Goal: Task Accomplishment & Management: Complete application form

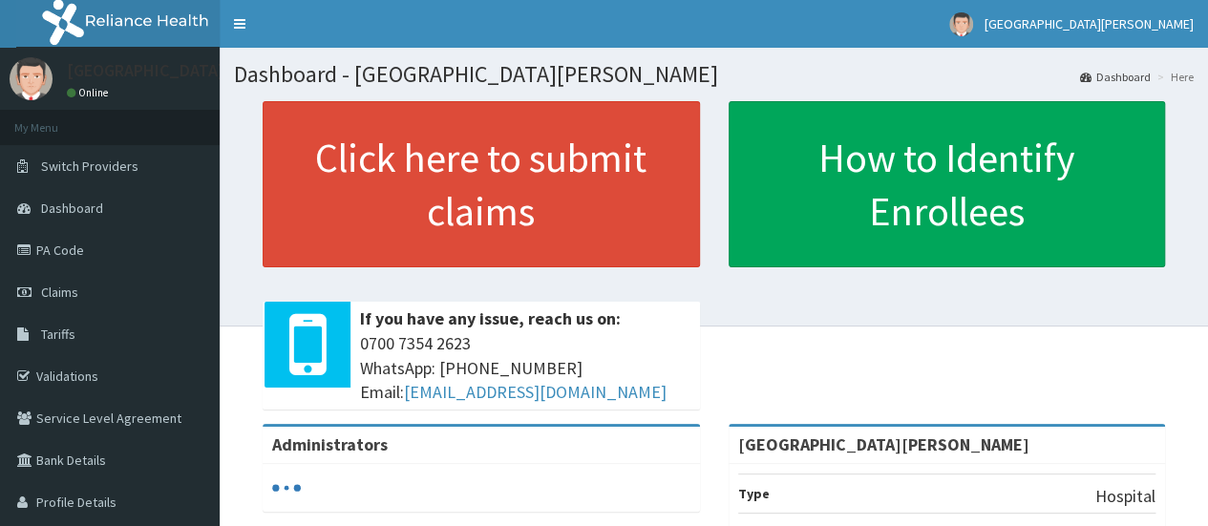
click at [71, 290] on span "Claims" at bounding box center [59, 292] width 37 height 17
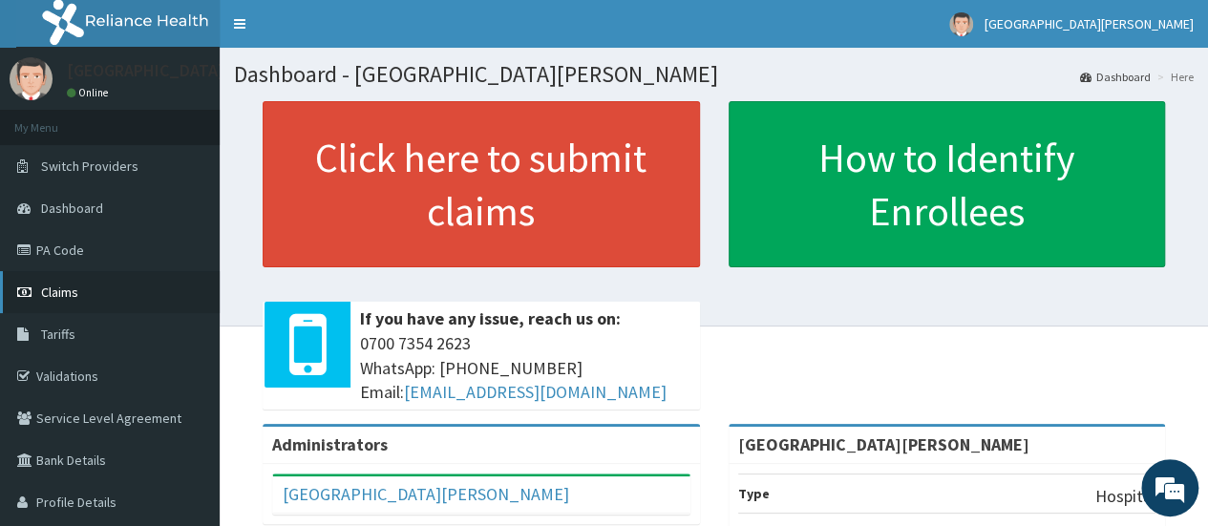
click at [65, 292] on span "Claims" at bounding box center [59, 292] width 37 height 17
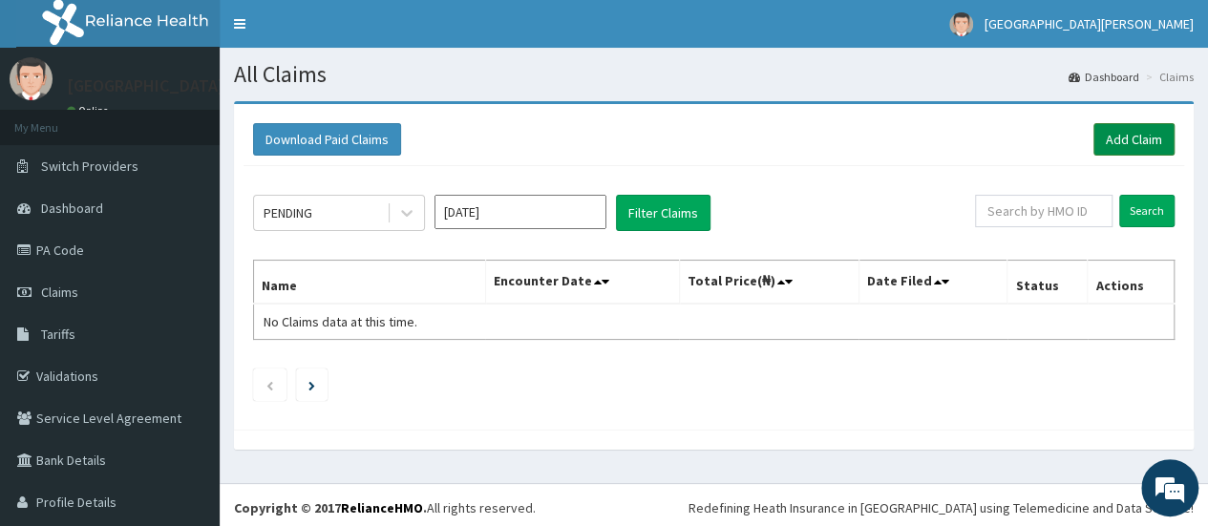
click at [1121, 139] on link "Add Claim" at bounding box center [1134, 139] width 81 height 32
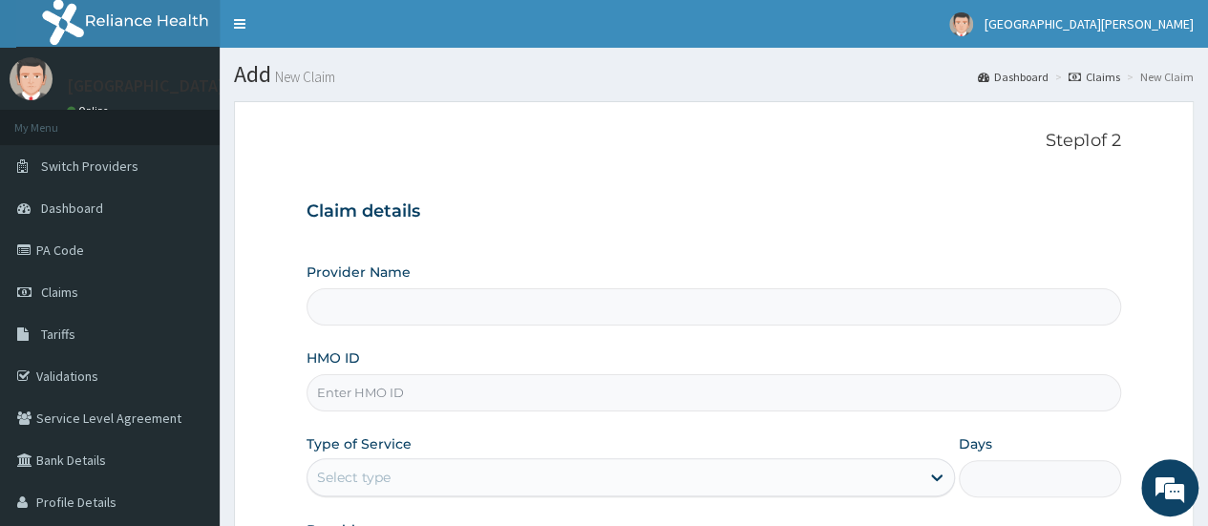
type input "St. Joseph Medical Centre"
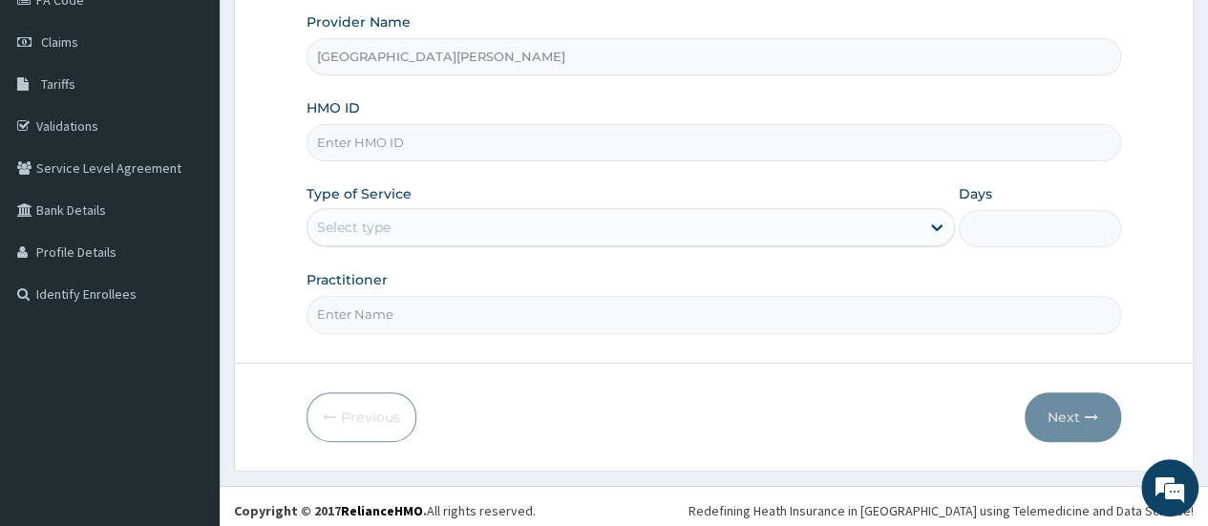
scroll to position [254, 0]
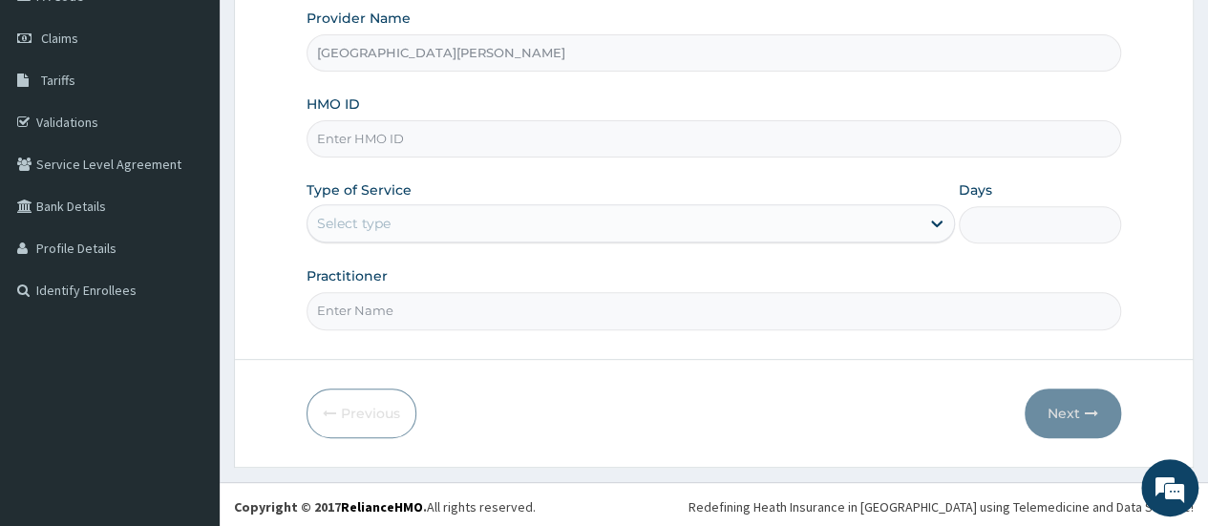
click at [476, 134] on input "HMO ID" at bounding box center [714, 138] width 815 height 37
type input "EEF/10050/A"
click at [930, 218] on icon at bounding box center [936, 223] width 19 height 19
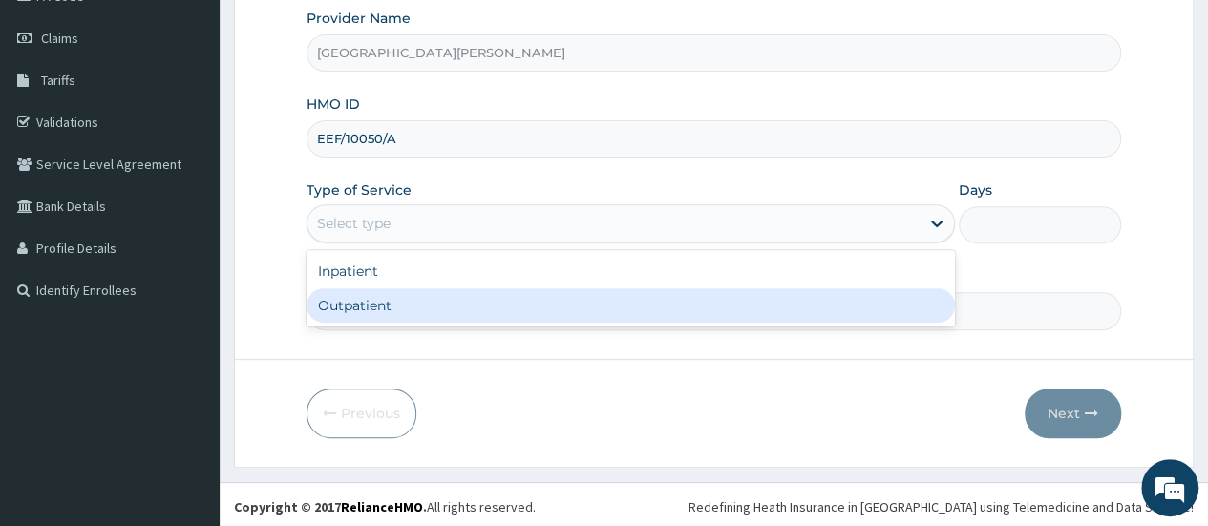
click at [443, 307] on div "Outpatient" at bounding box center [631, 305] width 649 height 34
type input "1"
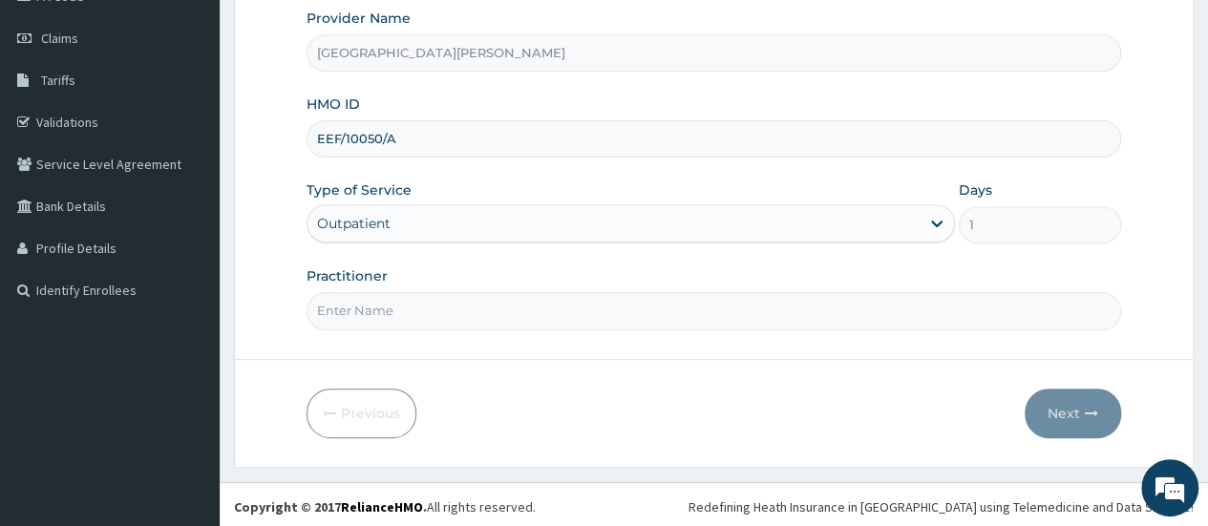
click at [459, 305] on input "Practitioner" at bounding box center [714, 310] width 815 height 37
type input "Dr. Enukwu"
click at [1064, 393] on button "Next" at bounding box center [1073, 414] width 96 height 50
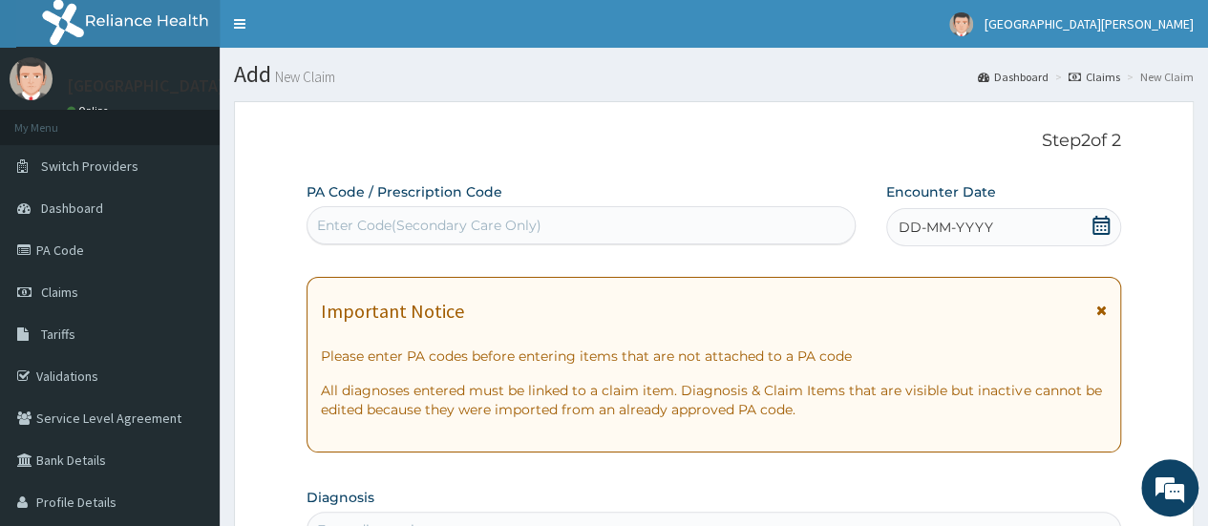
click at [1101, 226] on icon at bounding box center [1101, 225] width 17 height 19
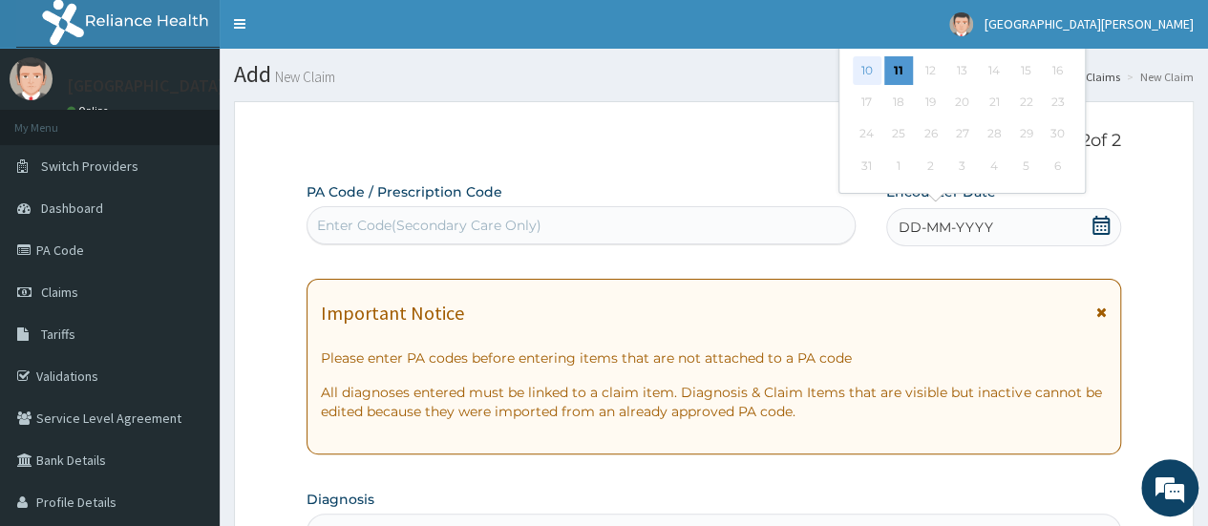
click at [866, 71] on div "10" at bounding box center [866, 70] width 29 height 29
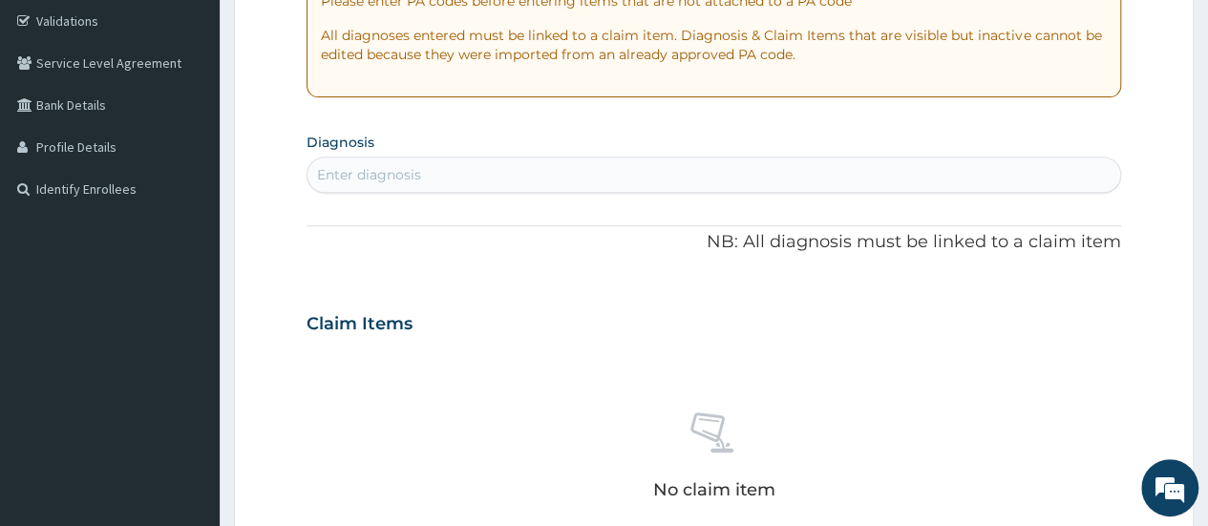
scroll to position [356, 0]
click at [420, 178] on div "Enter diagnosis" at bounding box center [369, 173] width 104 height 19
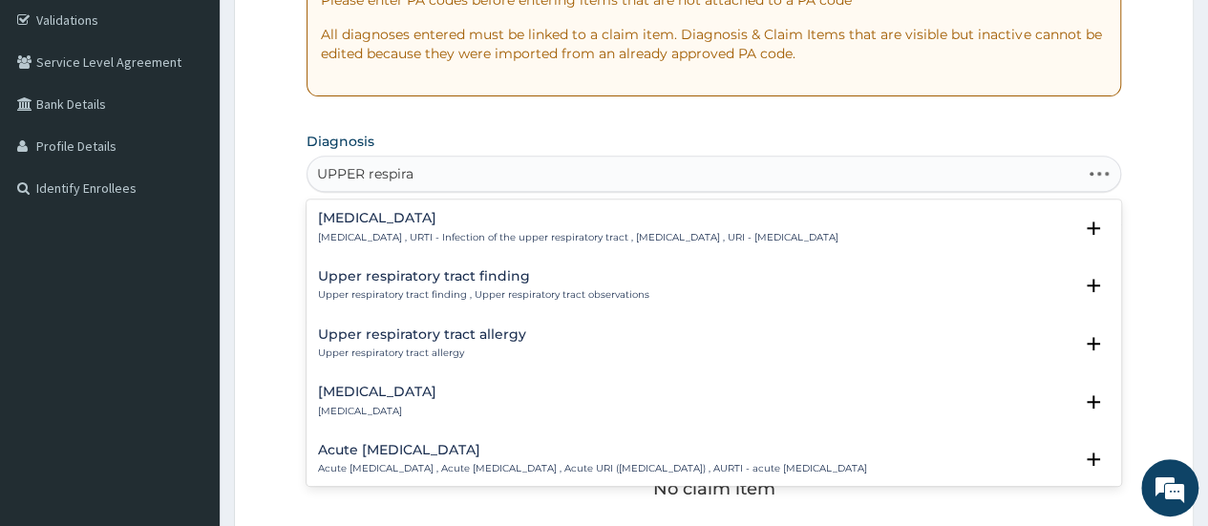
type input "UPPER respirat"
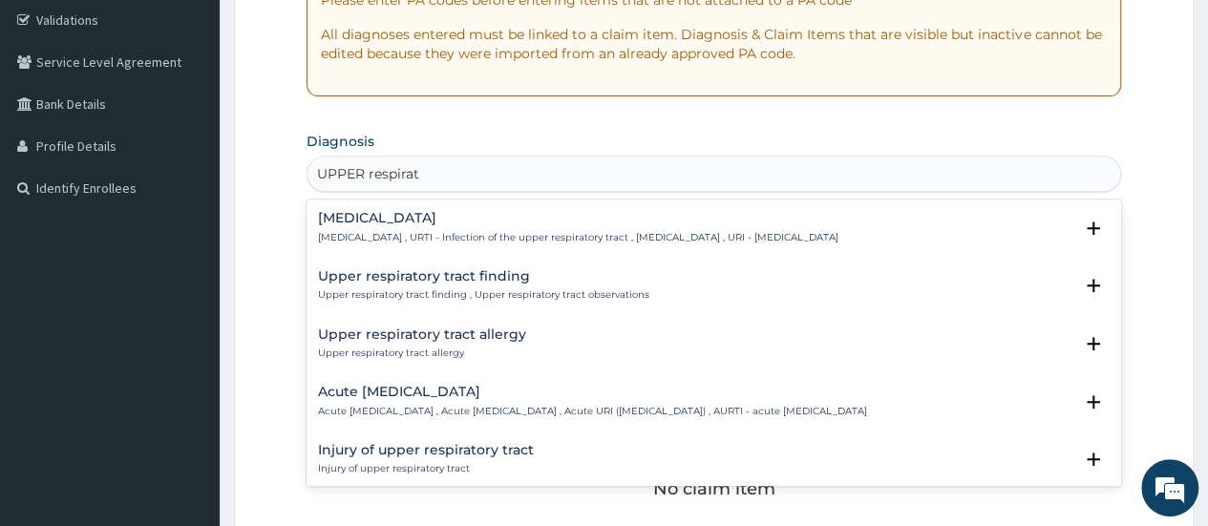
click at [403, 226] on div "Upper respiratory infection Upper respiratory infection , URTI - Infection of t…" at bounding box center [578, 227] width 521 height 33
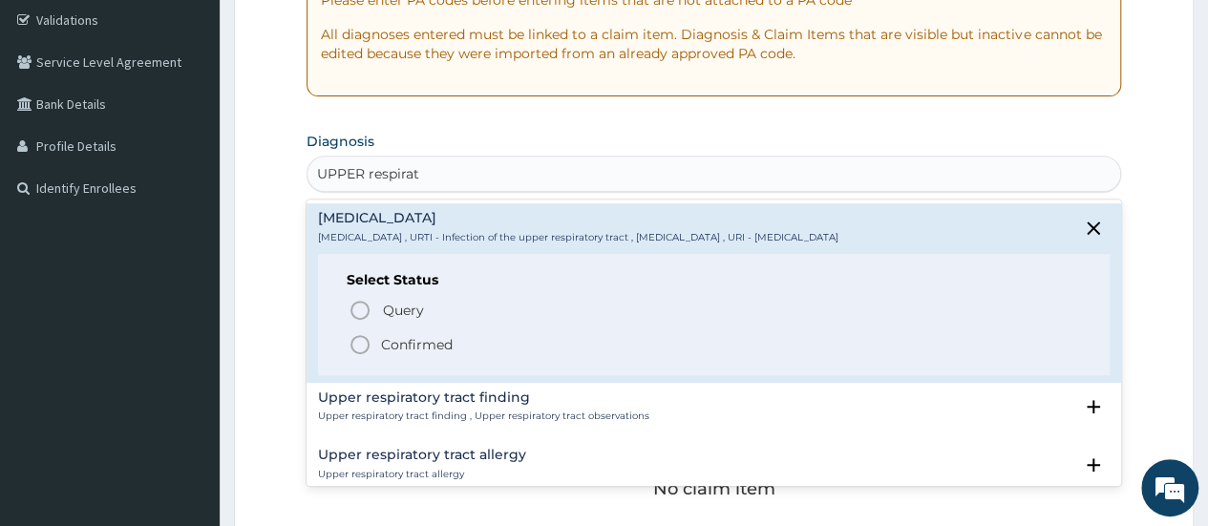
click at [361, 339] on icon "status option filled" at bounding box center [360, 344] width 23 height 23
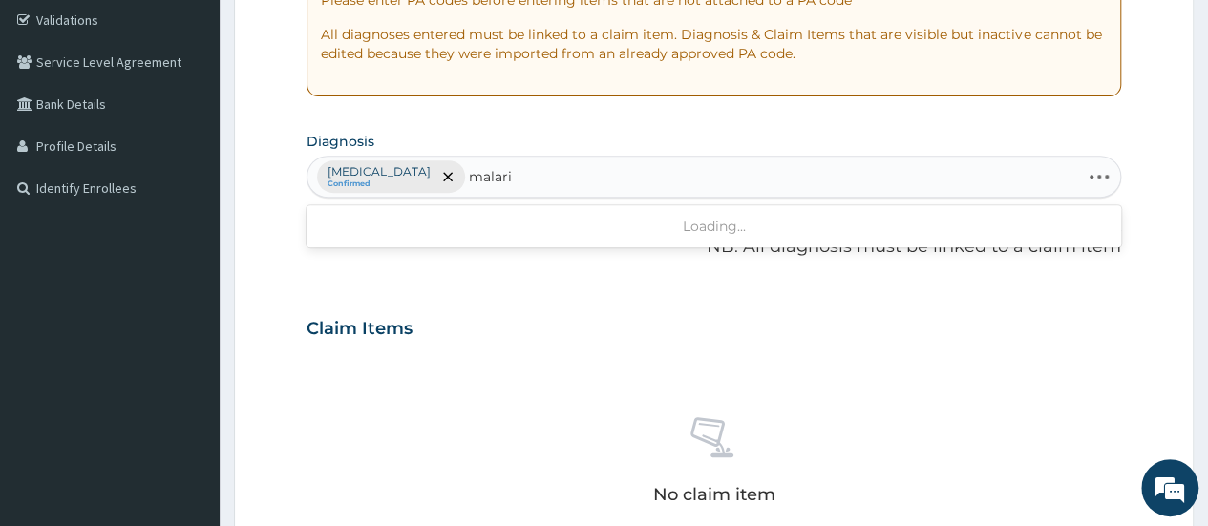
type input "malaria"
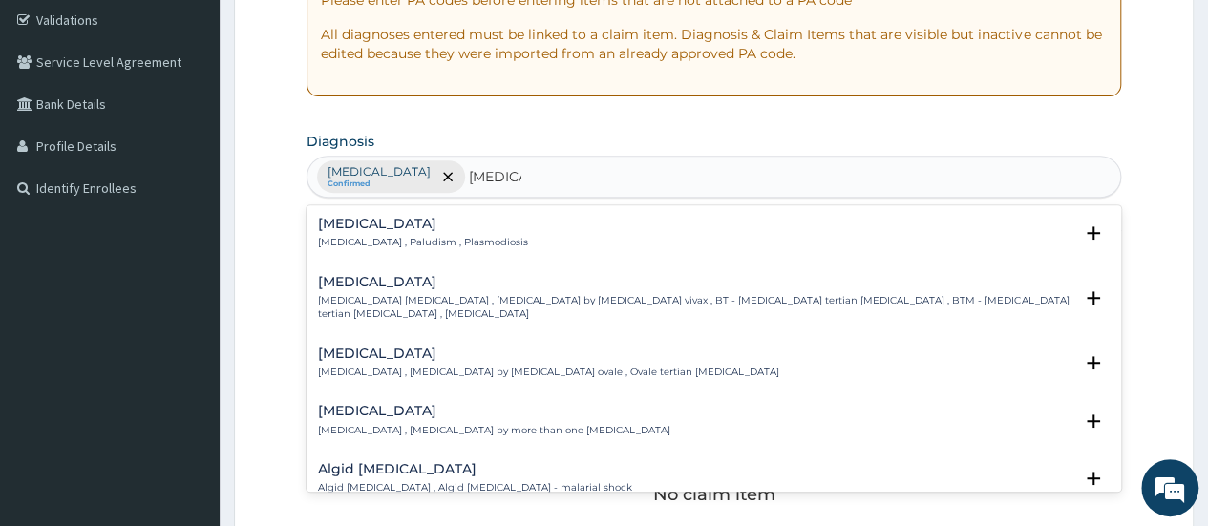
click at [331, 230] on div "Malaria Malaria , Paludism , Plasmodiosis" at bounding box center [423, 233] width 210 height 33
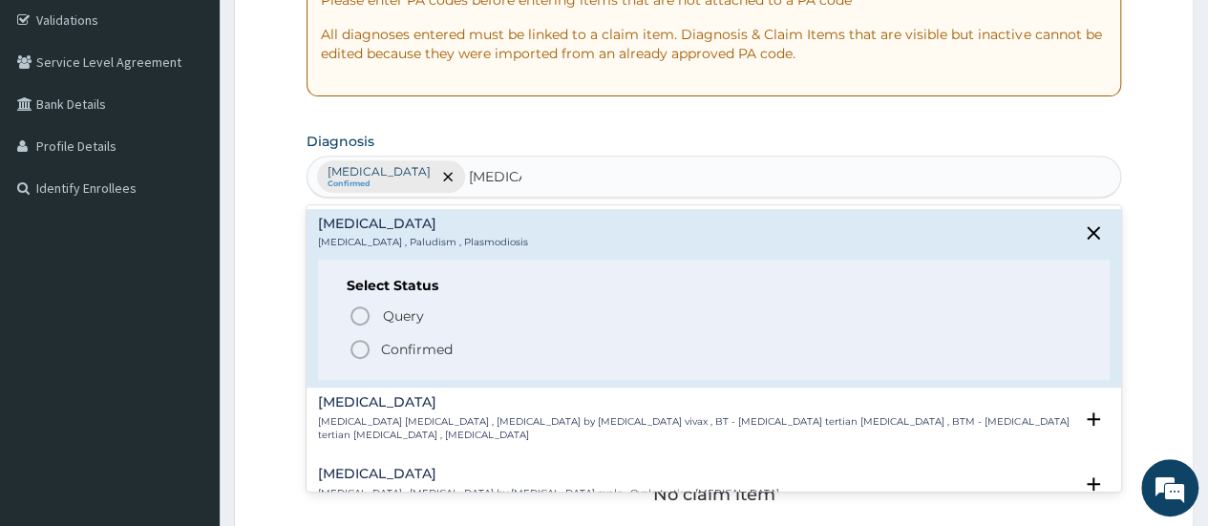
click at [359, 343] on icon "status option filled" at bounding box center [360, 349] width 23 height 23
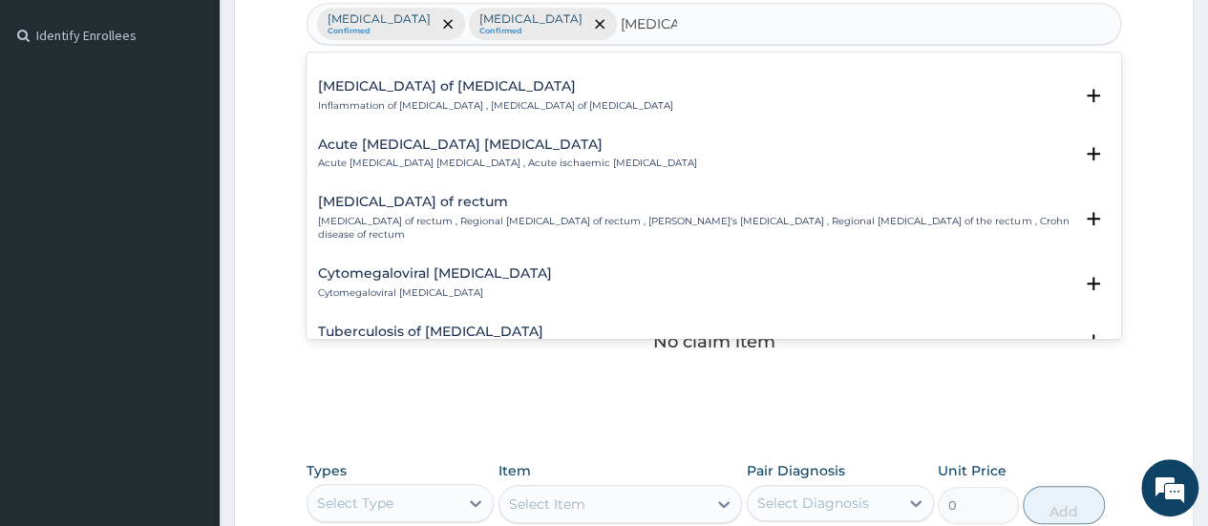
scroll to position [344, 0]
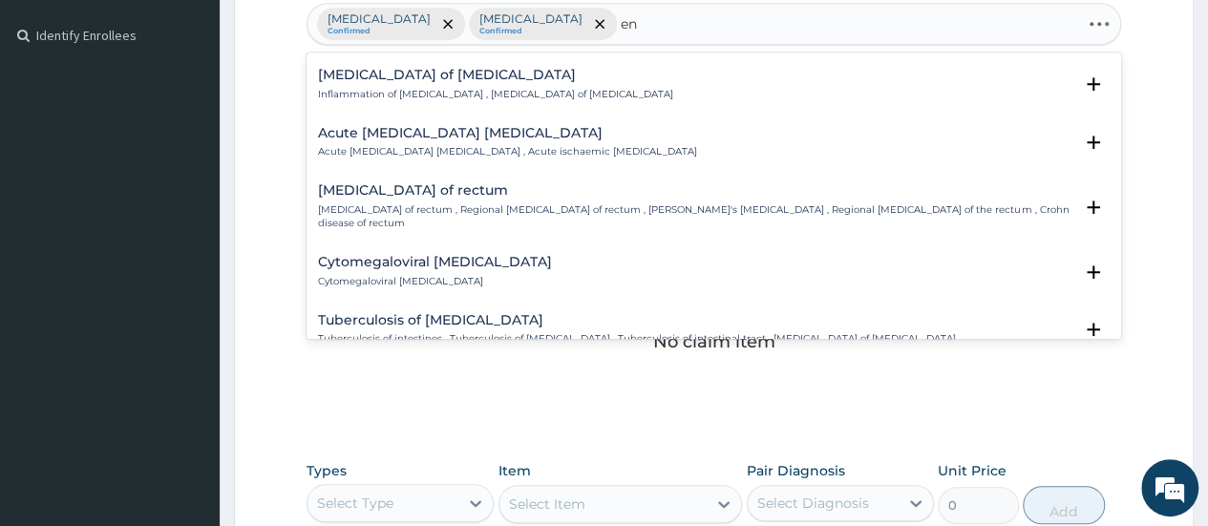
type input "e"
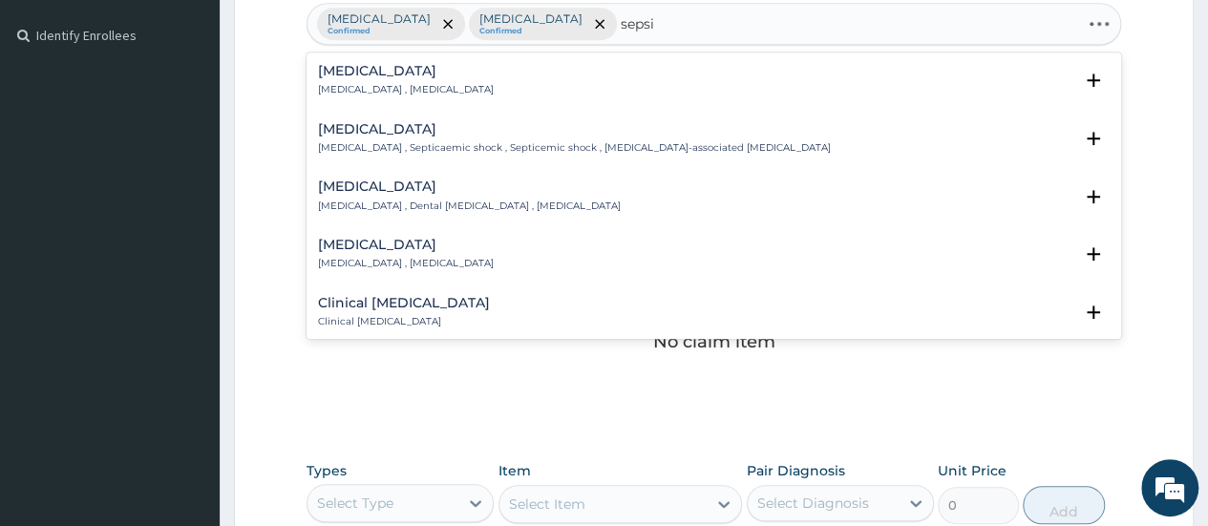
type input "sepsis"
click at [351, 77] on div "Sepsis Systemic infection , Sepsis" at bounding box center [406, 80] width 176 height 33
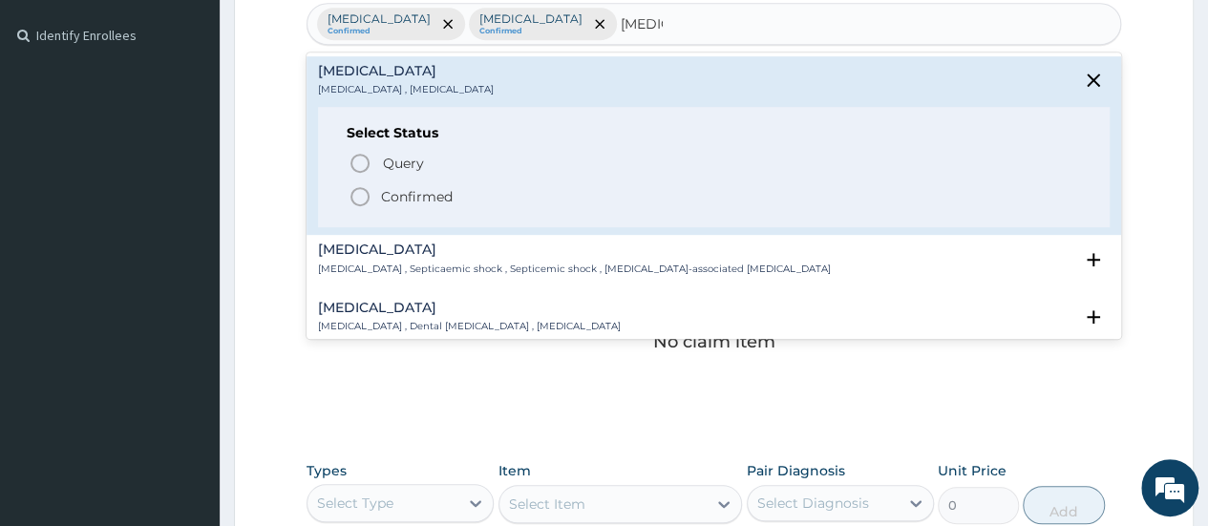
click at [365, 193] on icon "status option filled" at bounding box center [360, 196] width 23 height 23
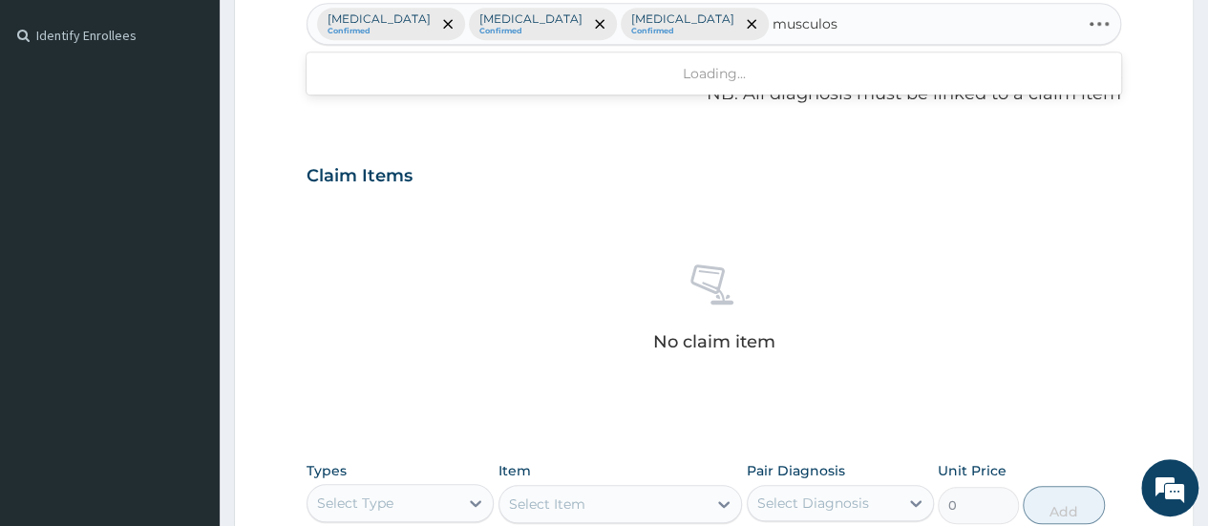
type input "musculosk"
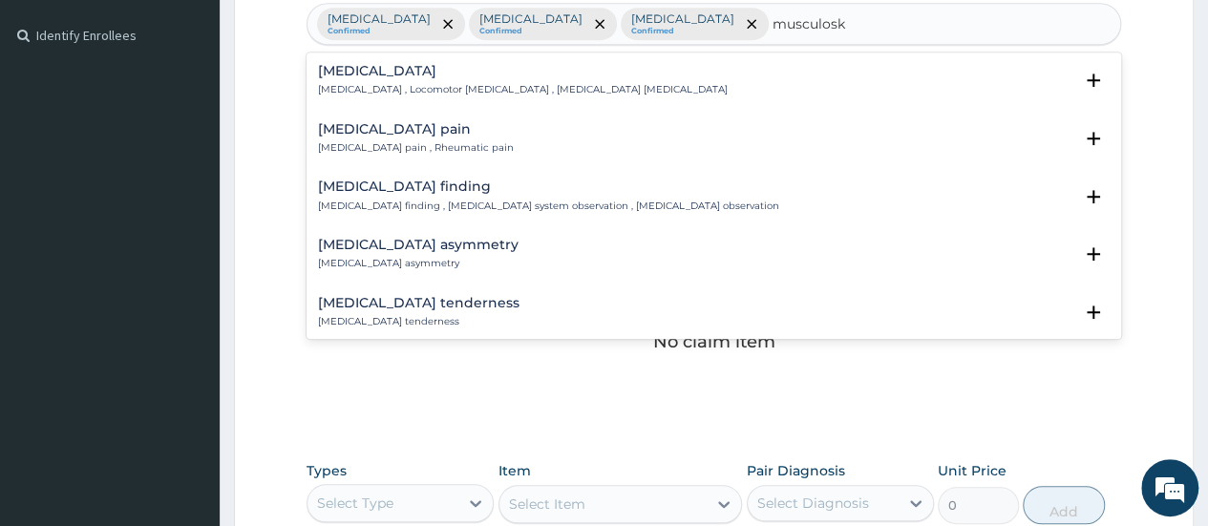
click at [364, 128] on h4 "Musculoskeletal pain" at bounding box center [416, 129] width 196 height 14
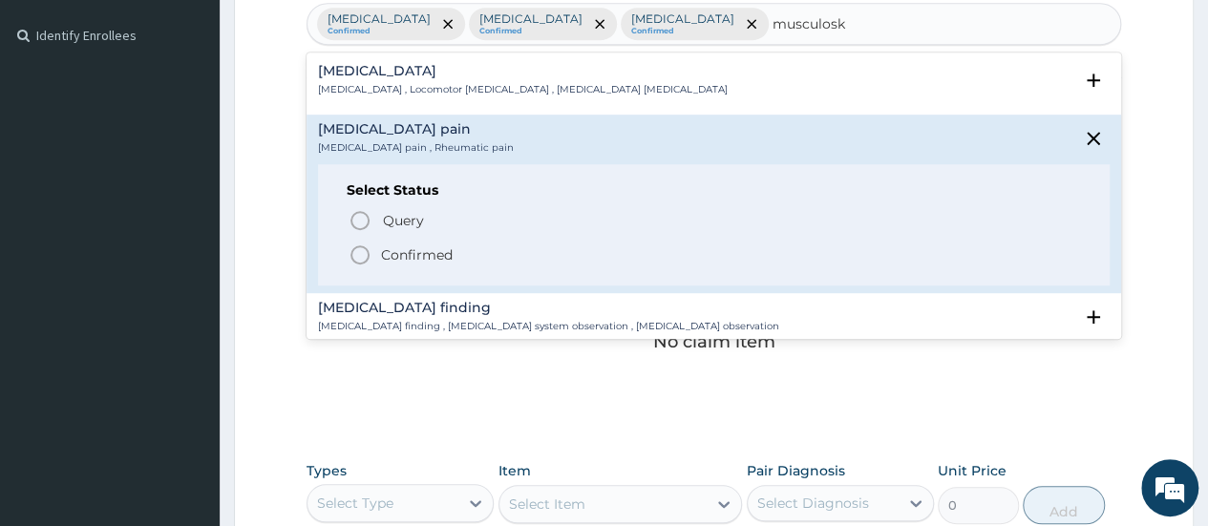
click at [350, 253] on icon "status option filled" at bounding box center [360, 255] width 23 height 23
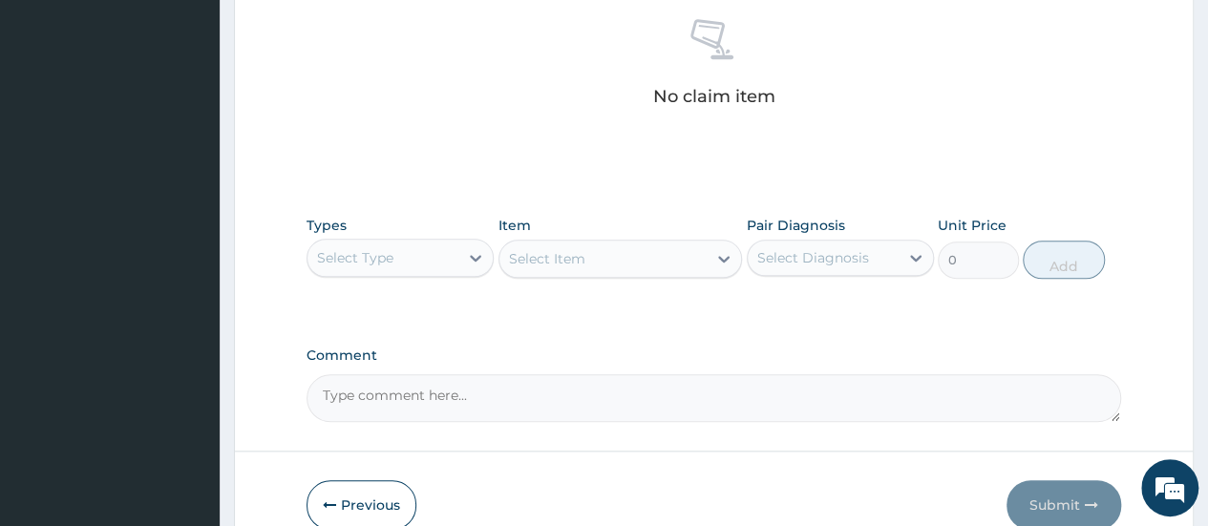
scroll to position [777, 0]
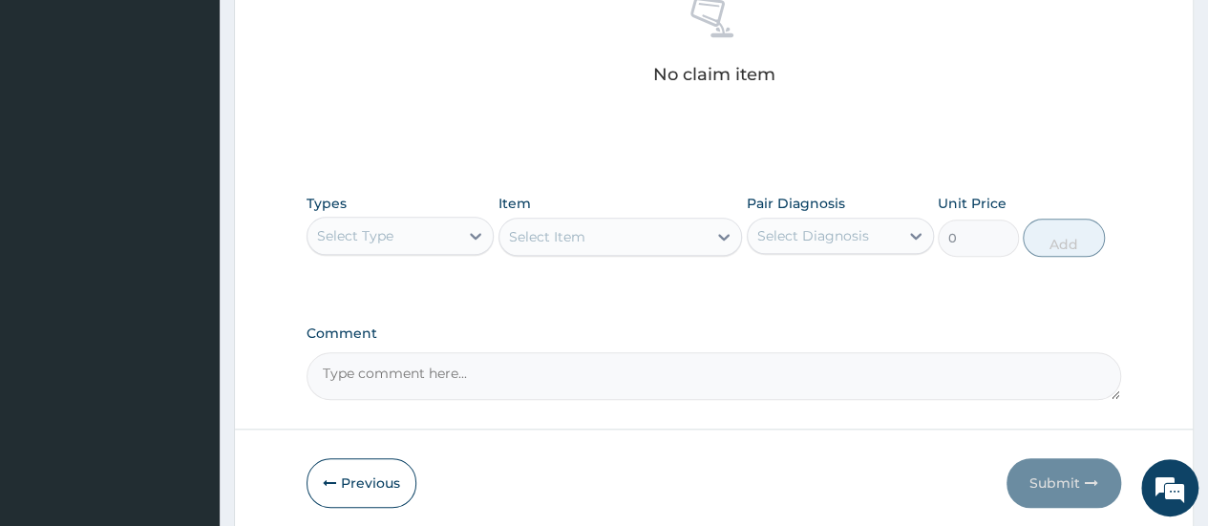
click at [381, 228] on div "Select Type" at bounding box center [355, 235] width 76 height 19
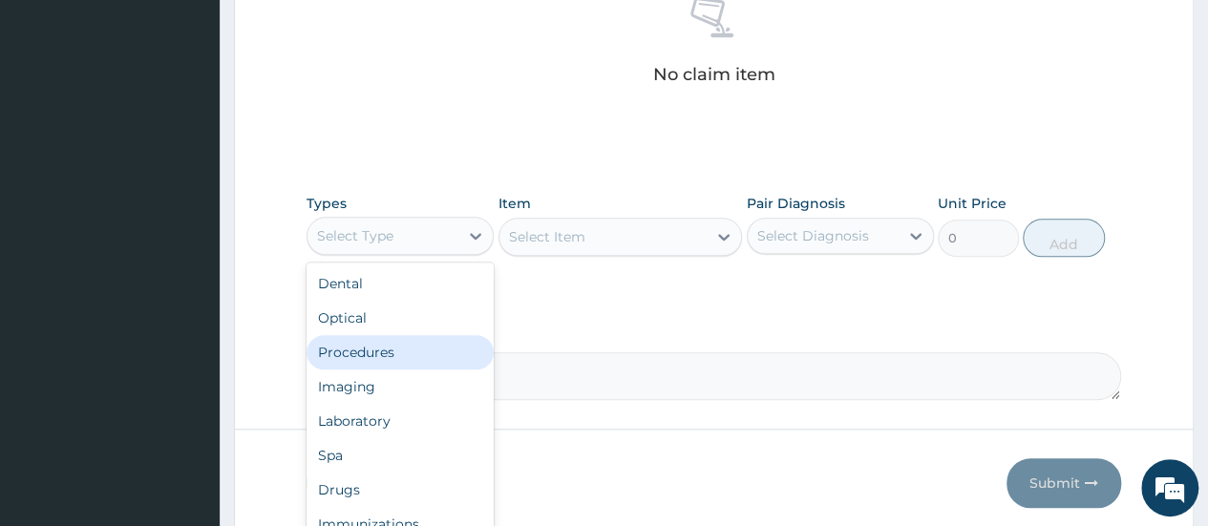
click at [381, 352] on div "Procedures" at bounding box center [400, 352] width 187 height 34
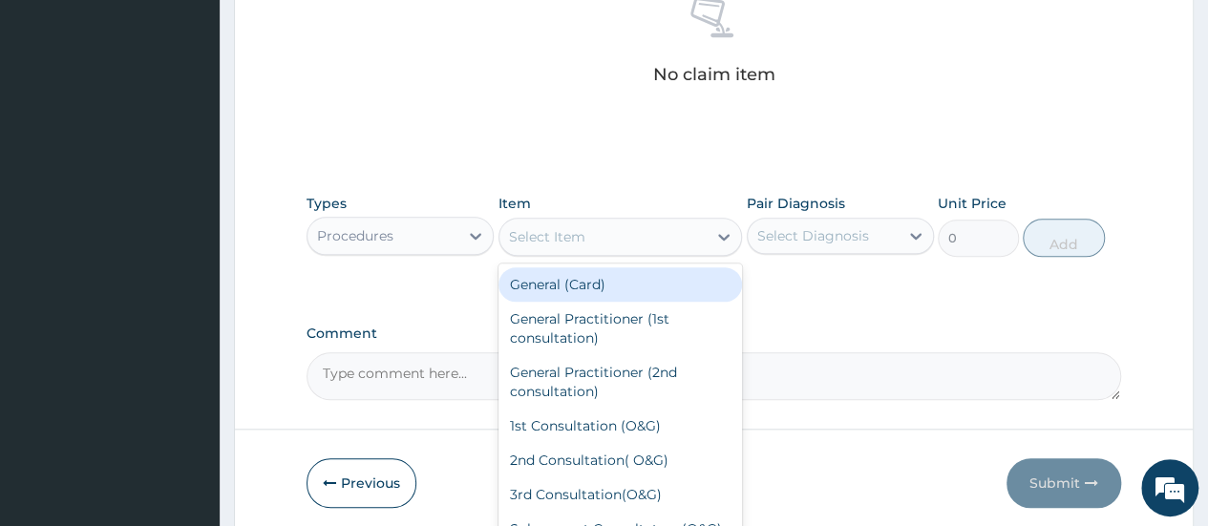
click at [571, 232] on div "Select Item" at bounding box center [547, 236] width 76 height 19
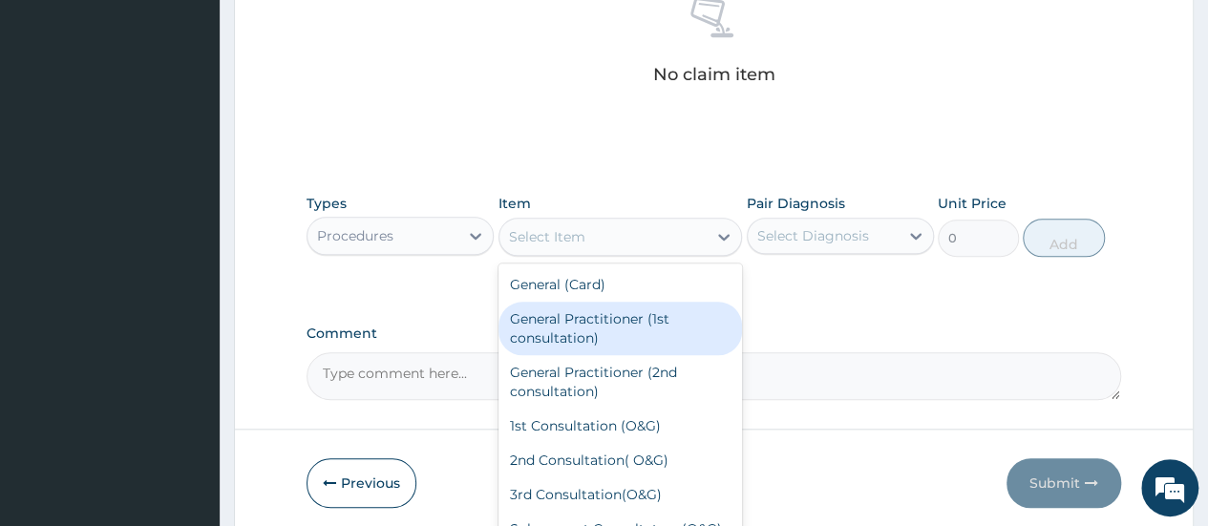
click at [577, 331] on div "General Practitioner (1st consultation)" at bounding box center [621, 328] width 245 height 53
type input "1500"
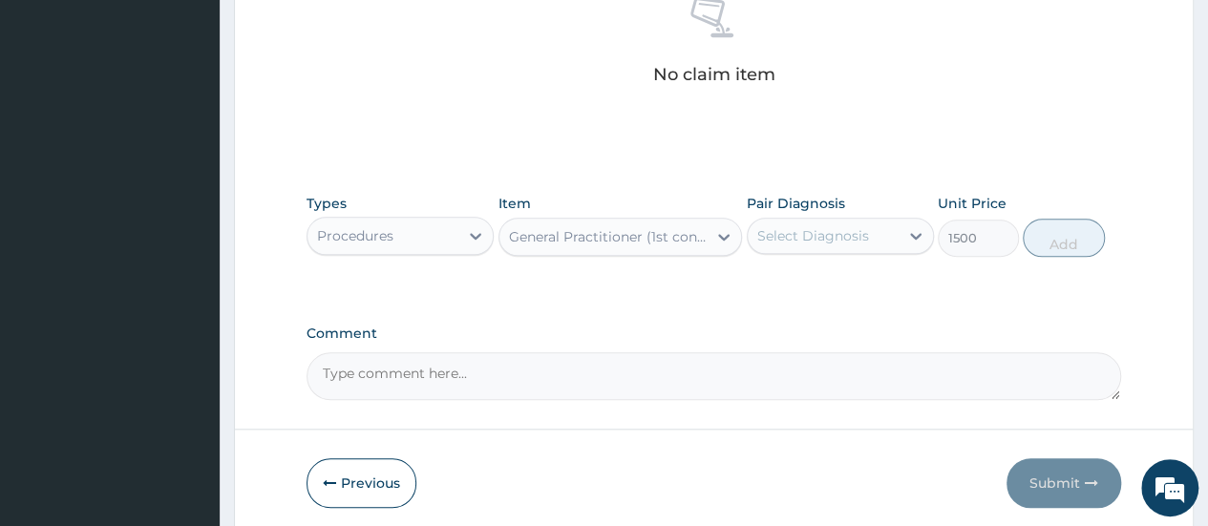
click at [868, 232] on div "Select Diagnosis" at bounding box center [823, 236] width 151 height 31
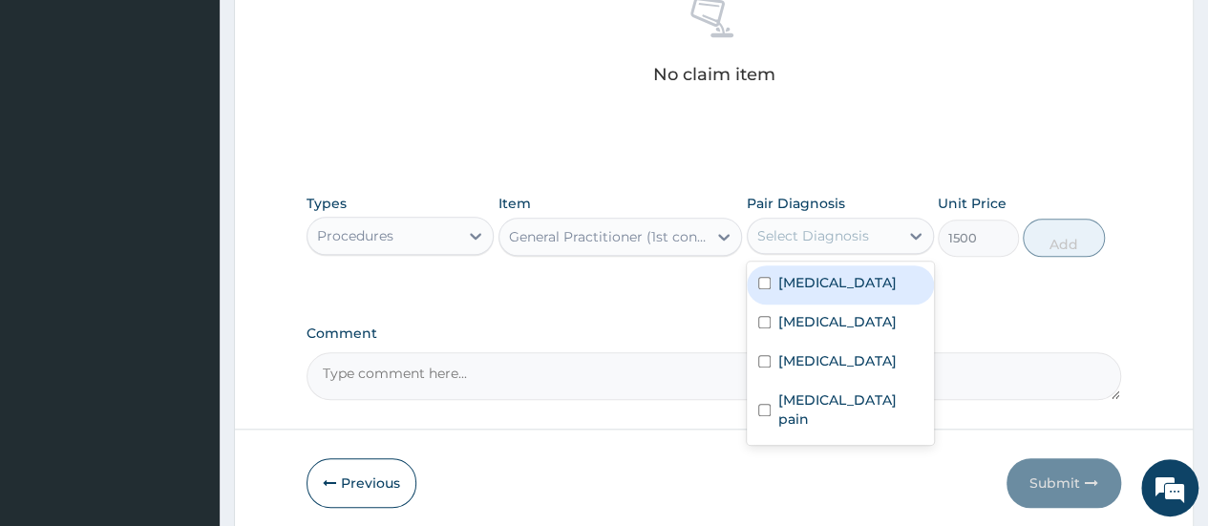
click at [841, 288] on label "Upper respiratory infection" at bounding box center [837, 282] width 118 height 19
checkbox input "true"
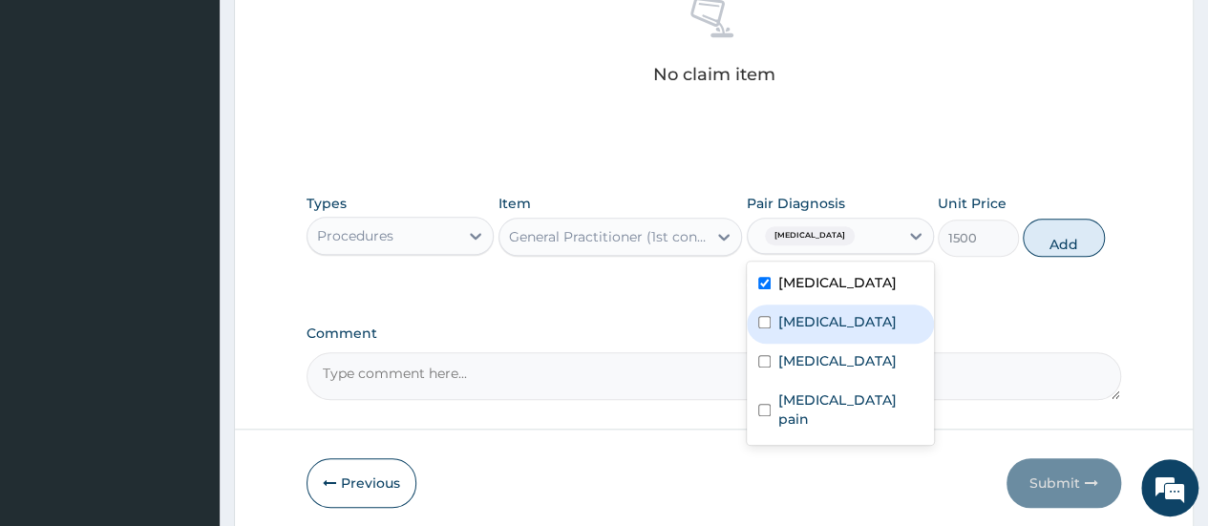
click at [837, 333] on div "Malaria" at bounding box center [840, 324] width 187 height 39
checkbox input "true"
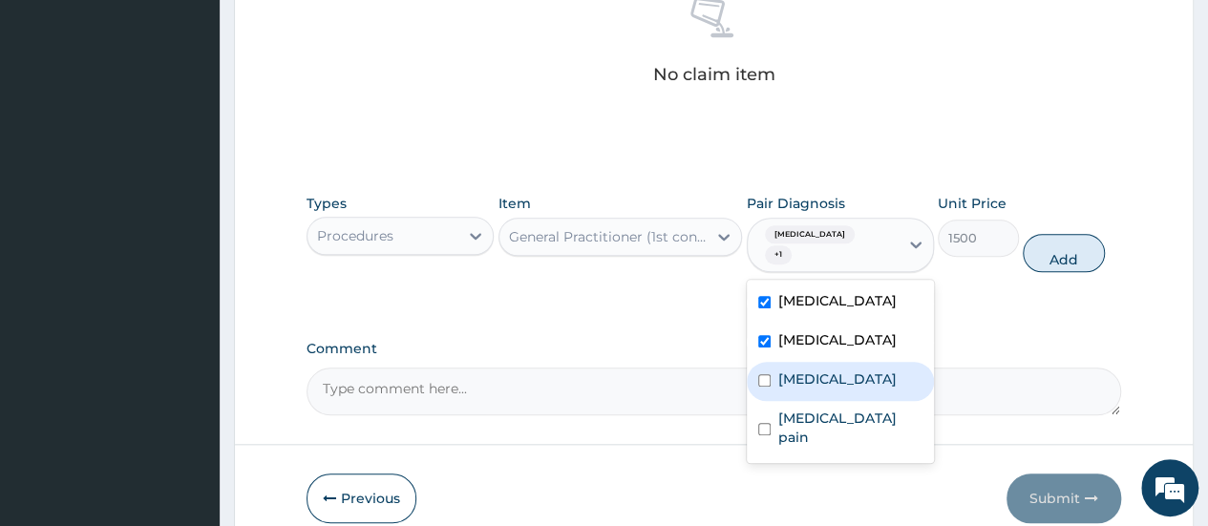
drag, startPoint x: 837, startPoint y: 391, endPoint x: 843, endPoint y: 431, distance: 40.7
click at [837, 396] on div "Sepsis" at bounding box center [840, 381] width 187 height 39
checkbox input "true"
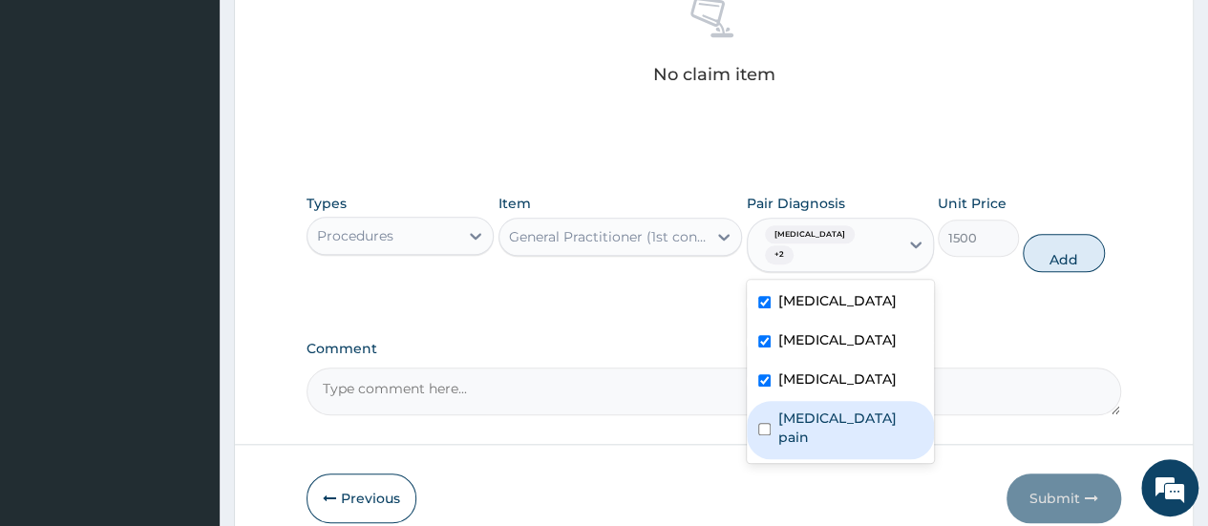
click at [844, 444] on div "Musculoskeletal pain" at bounding box center [840, 430] width 187 height 58
checkbox input "true"
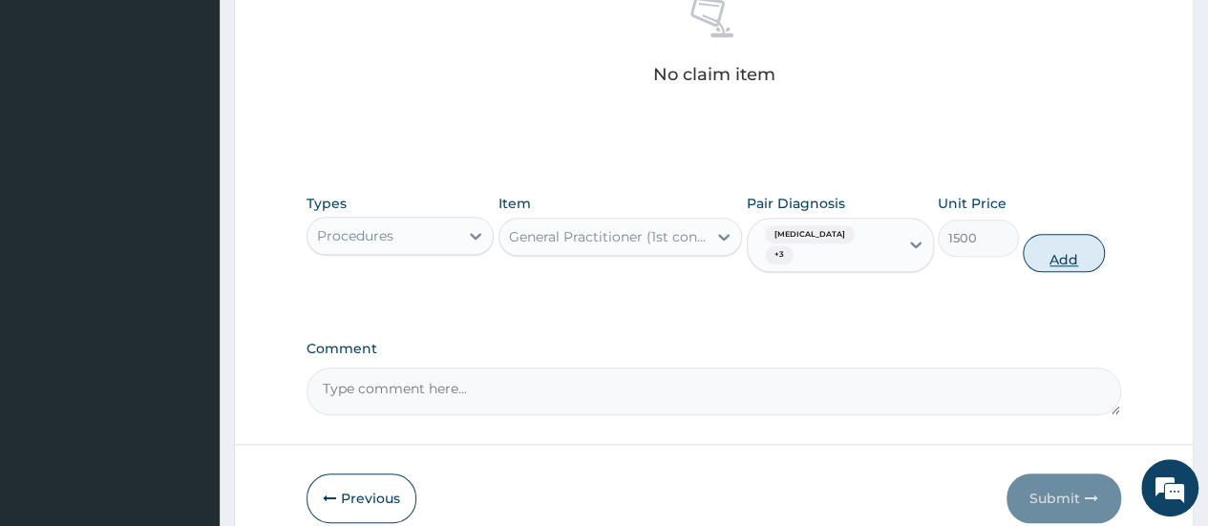
click at [1053, 243] on button "Add" at bounding box center [1063, 253] width 81 height 38
type input "0"
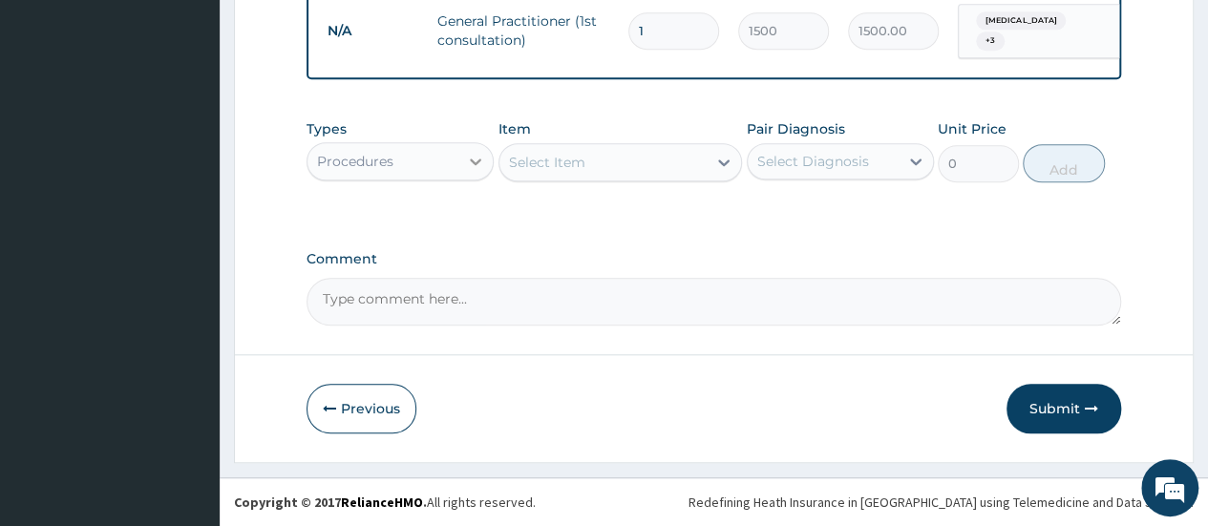
click at [474, 161] on icon at bounding box center [475, 161] width 19 height 19
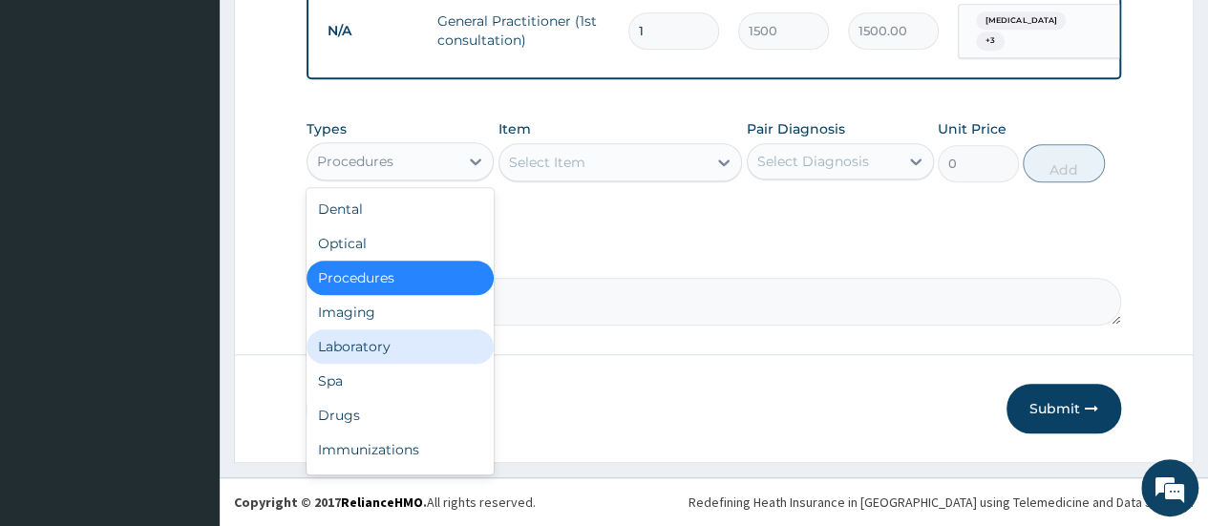
click at [400, 347] on div "Laboratory" at bounding box center [400, 347] width 187 height 34
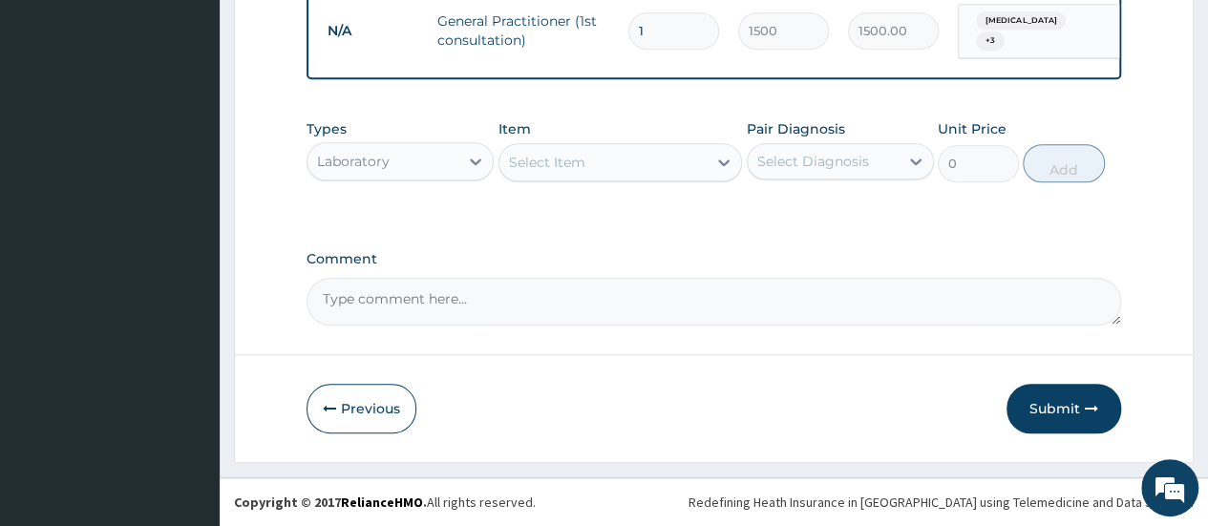
click at [569, 169] on div "Select Item" at bounding box center [547, 162] width 76 height 19
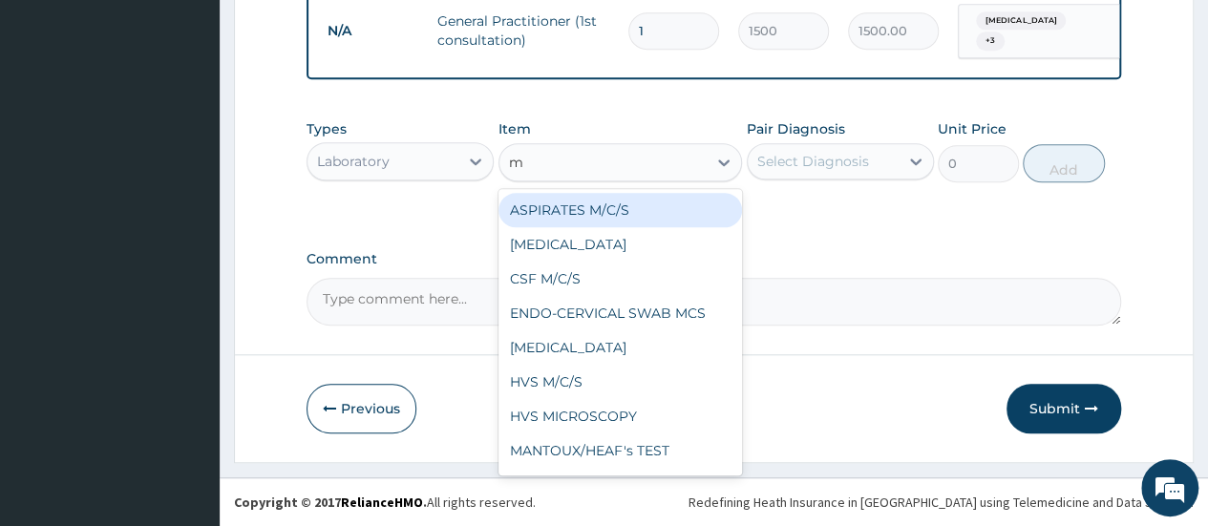
type input "mp"
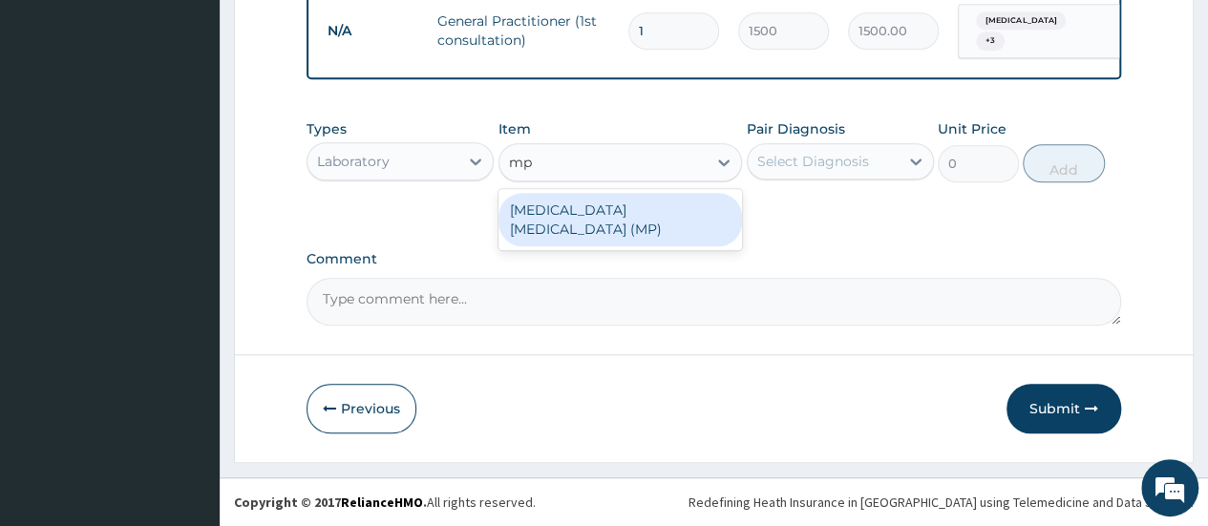
click at [579, 213] on div "MALARIA PARASITE (MP)" at bounding box center [621, 219] width 245 height 53
type input "560"
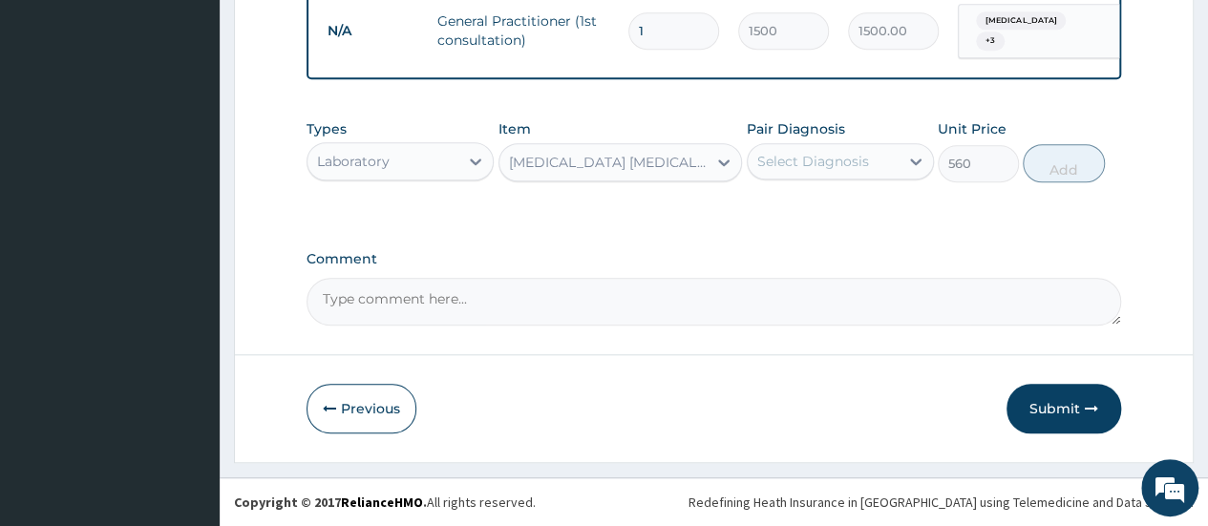
click at [868, 165] on div "Select Diagnosis" at bounding box center [823, 161] width 151 height 31
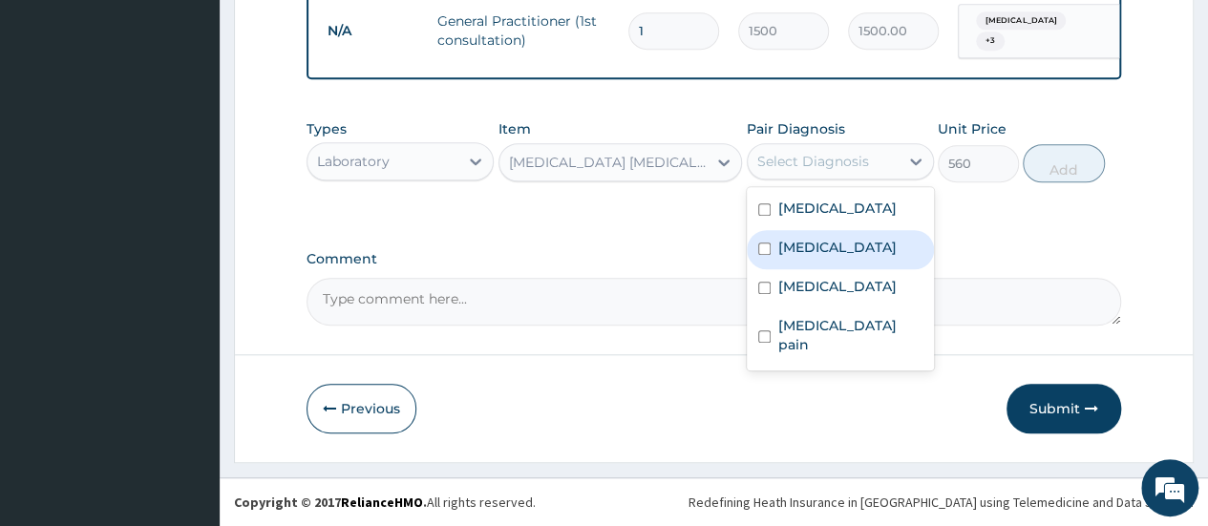
click at [844, 269] on div "Malaria" at bounding box center [840, 249] width 187 height 39
checkbox input "true"
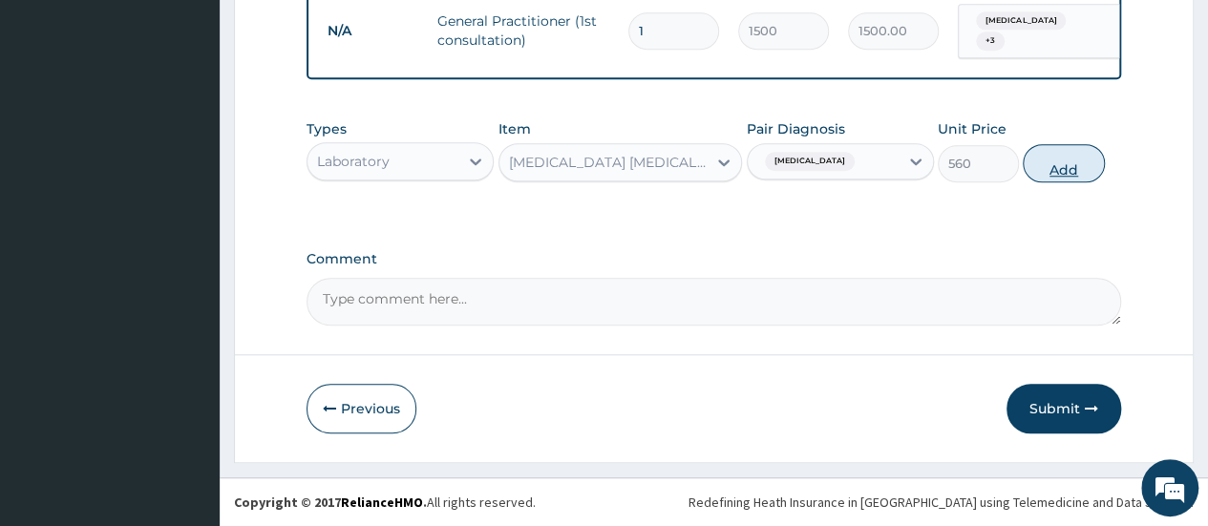
click at [1067, 166] on button "Add" at bounding box center [1063, 163] width 81 height 38
type input "0"
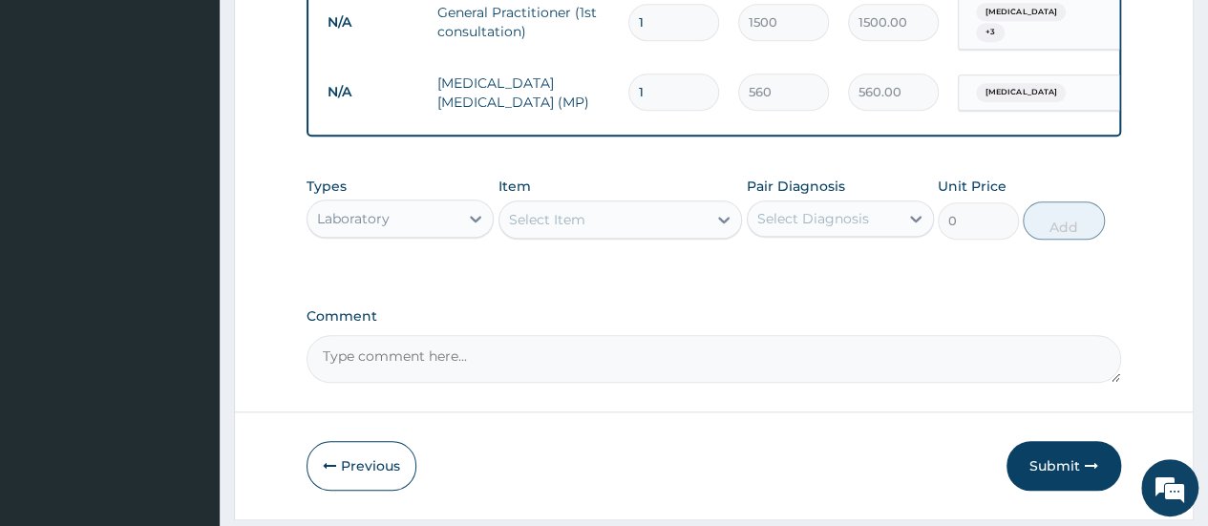
click at [625, 235] on div "Select Item" at bounding box center [604, 219] width 208 height 31
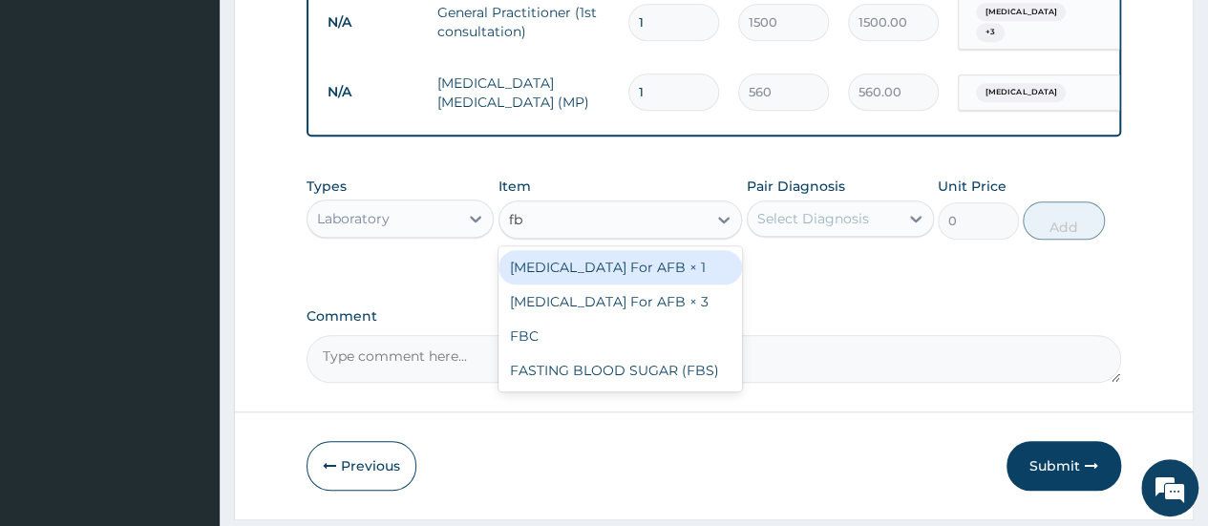
type input "fbc"
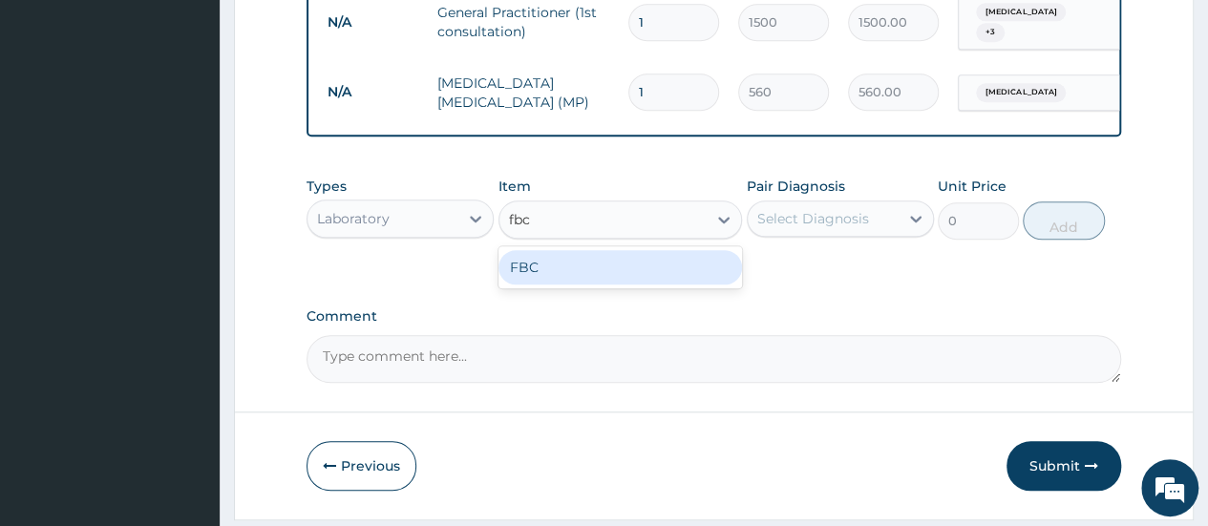
click at [636, 285] on div "FBC" at bounding box center [621, 267] width 245 height 34
type input "1600"
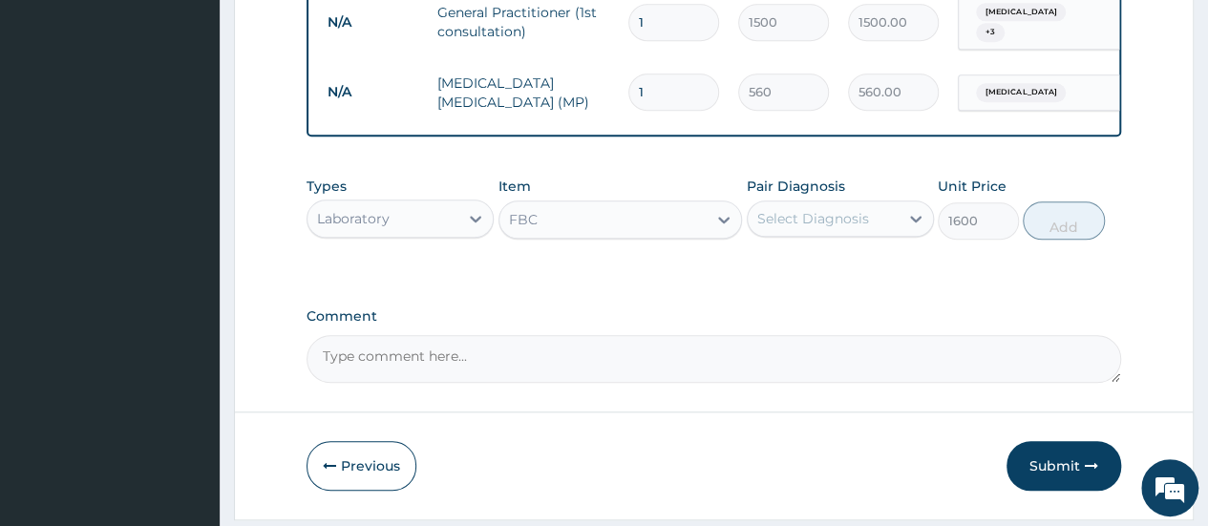
click at [818, 228] on div "Select Diagnosis" at bounding box center [813, 218] width 112 height 19
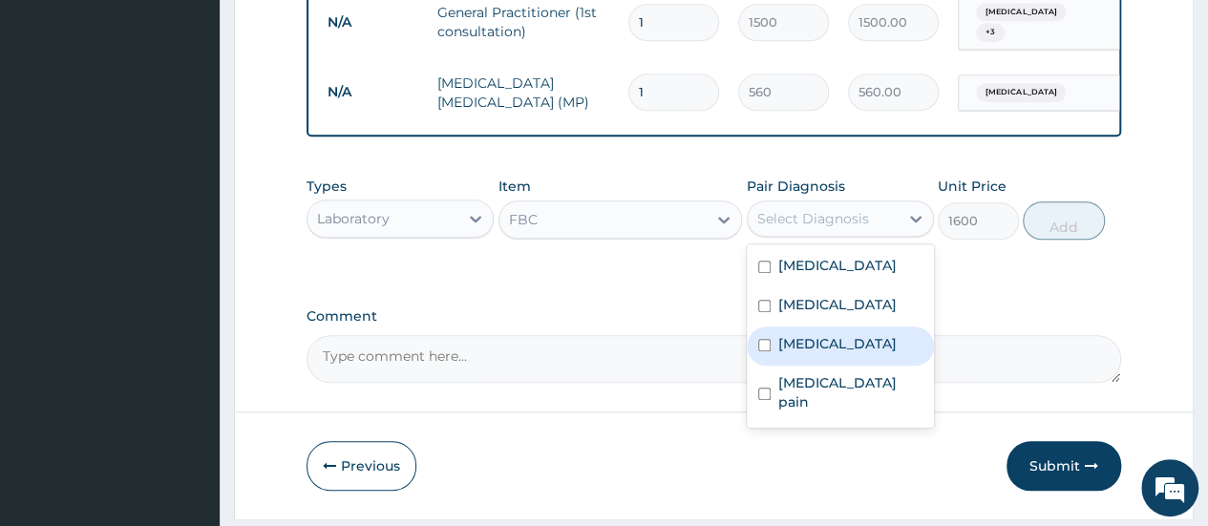
click at [813, 353] on label "Sepsis" at bounding box center [837, 343] width 118 height 19
checkbox input "true"
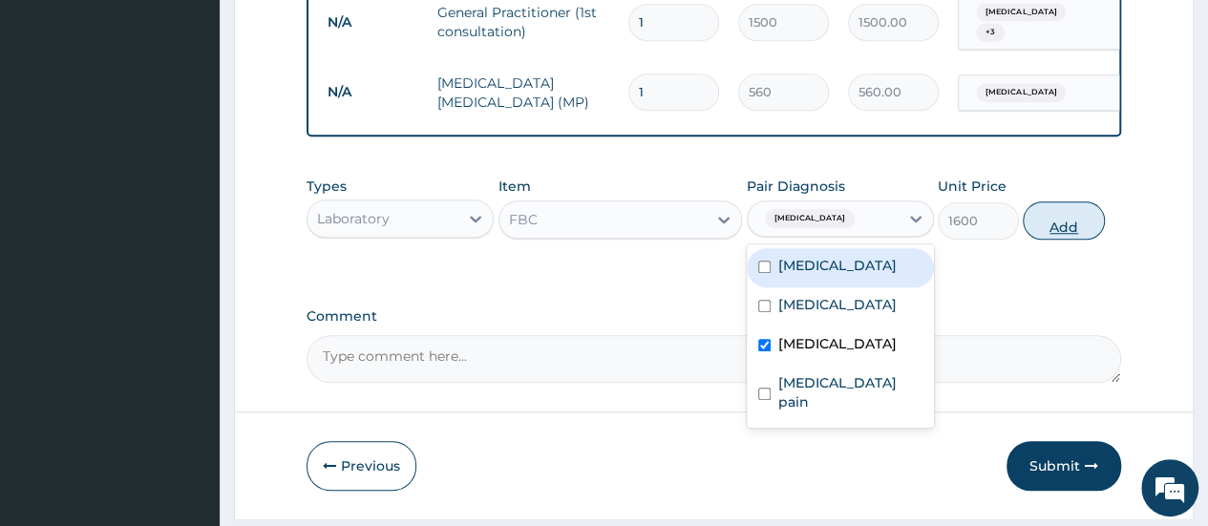
click at [1065, 227] on button "Add" at bounding box center [1063, 221] width 81 height 38
type input "0"
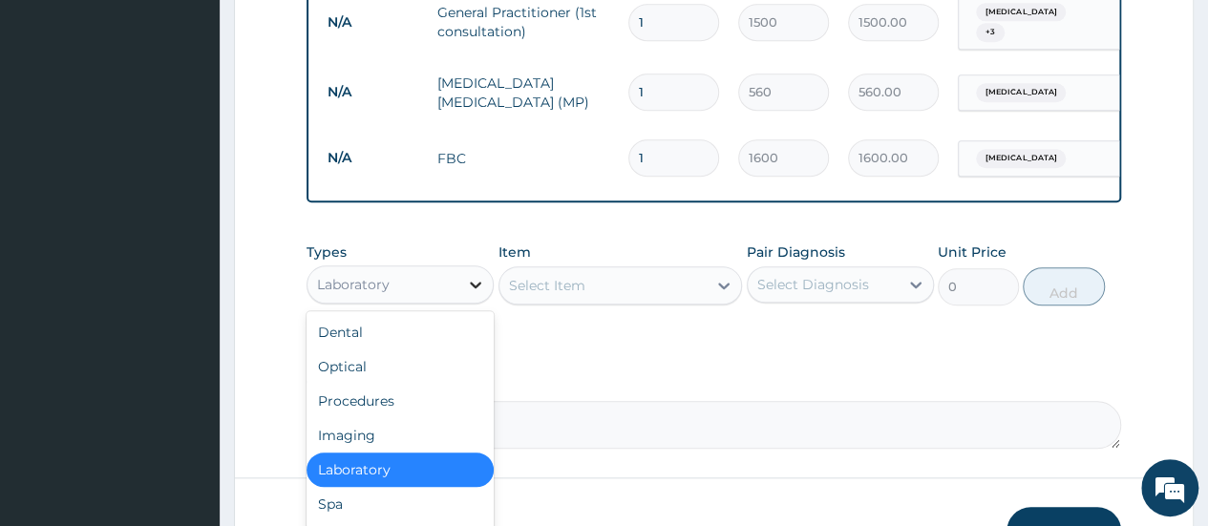
click at [477, 294] on icon at bounding box center [475, 284] width 19 height 19
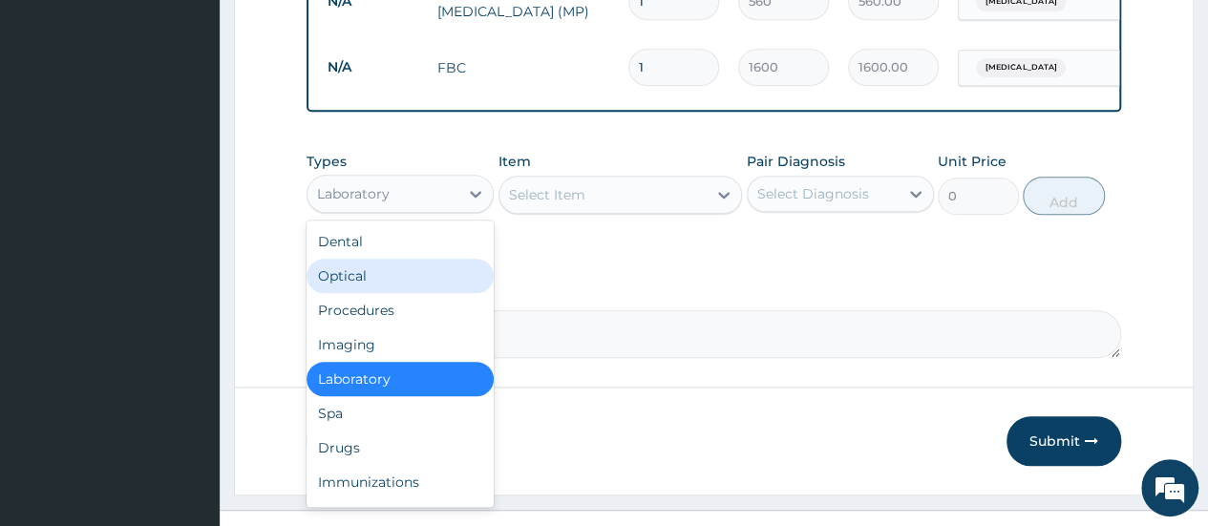
scroll to position [911, 0]
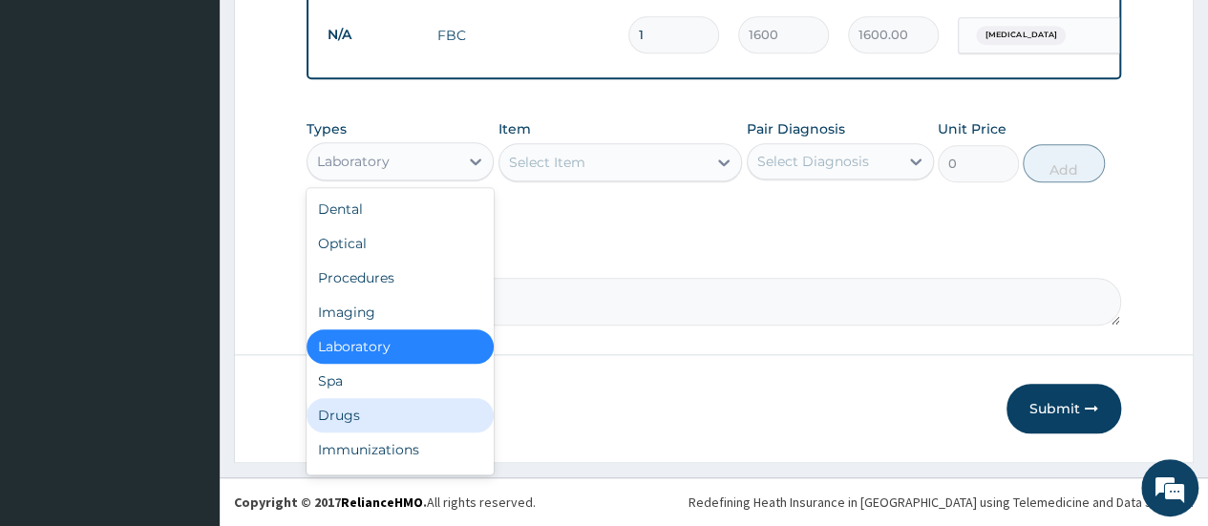
click at [336, 413] on div "Drugs" at bounding box center [400, 415] width 187 height 34
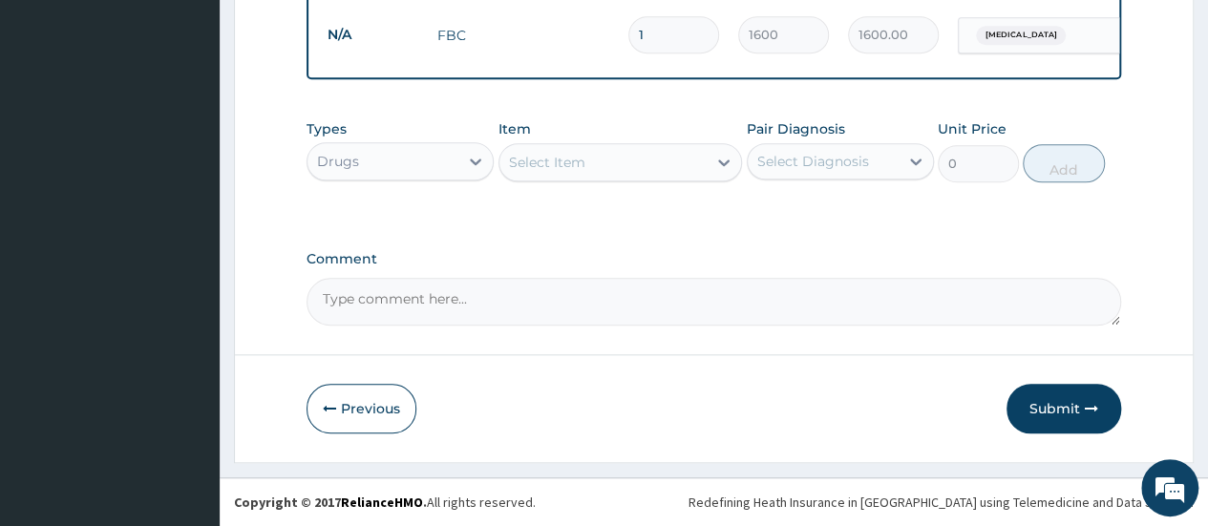
click at [611, 159] on div "Select Item" at bounding box center [604, 162] width 208 height 31
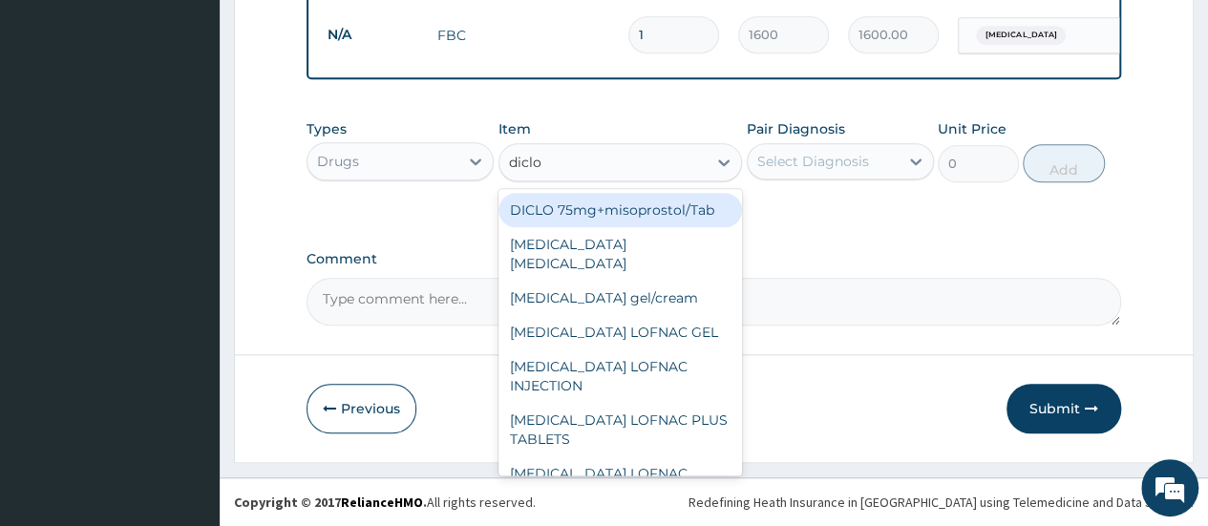
type input "diclof"
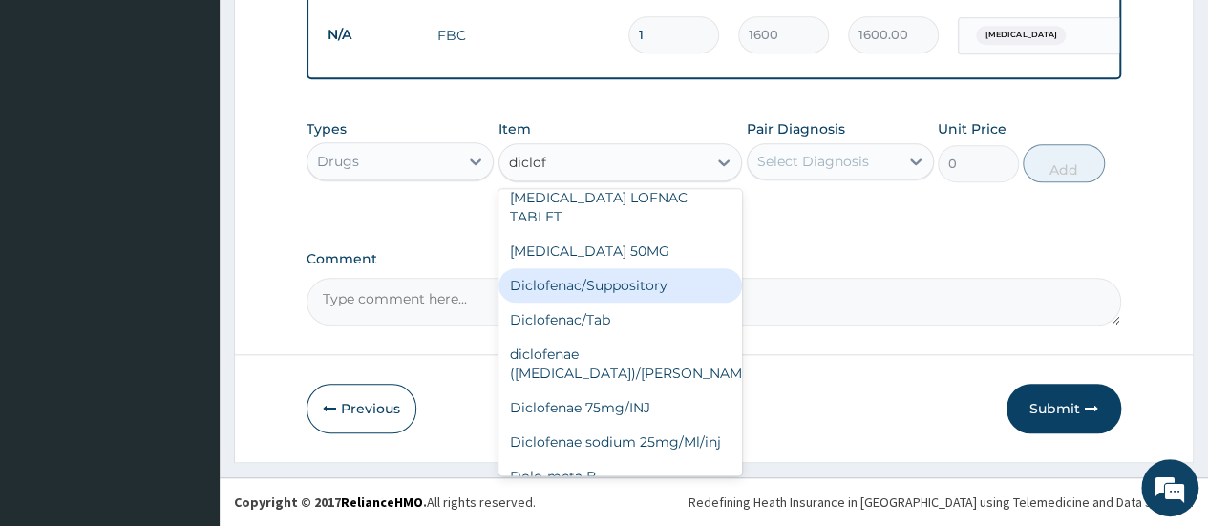
scroll to position [245, 0]
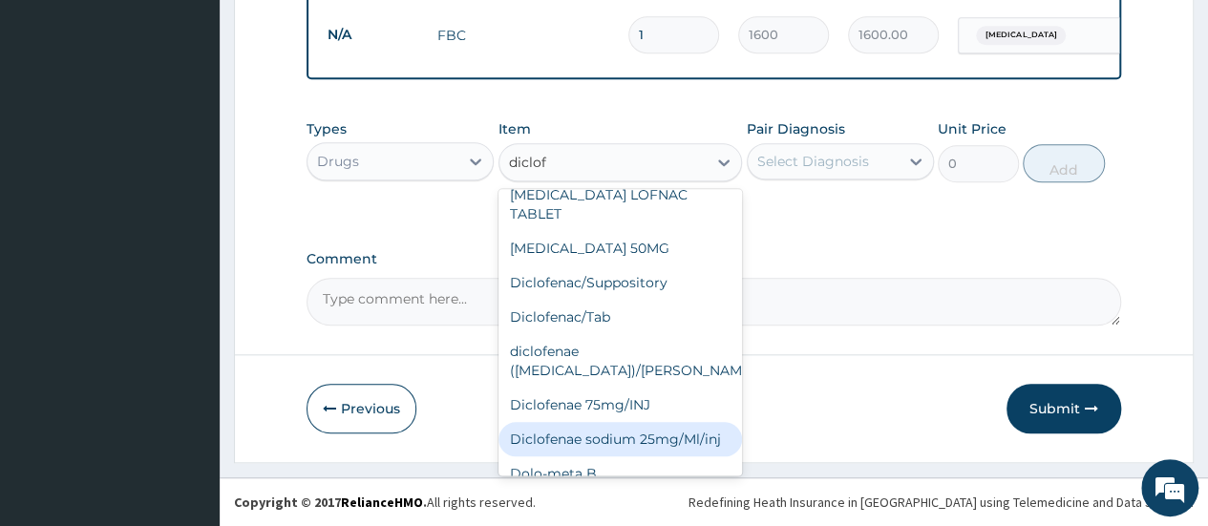
click at [575, 422] on div "Diclofenae sodium 25mg/Ml/inj" at bounding box center [621, 439] width 245 height 34
type input "183.75"
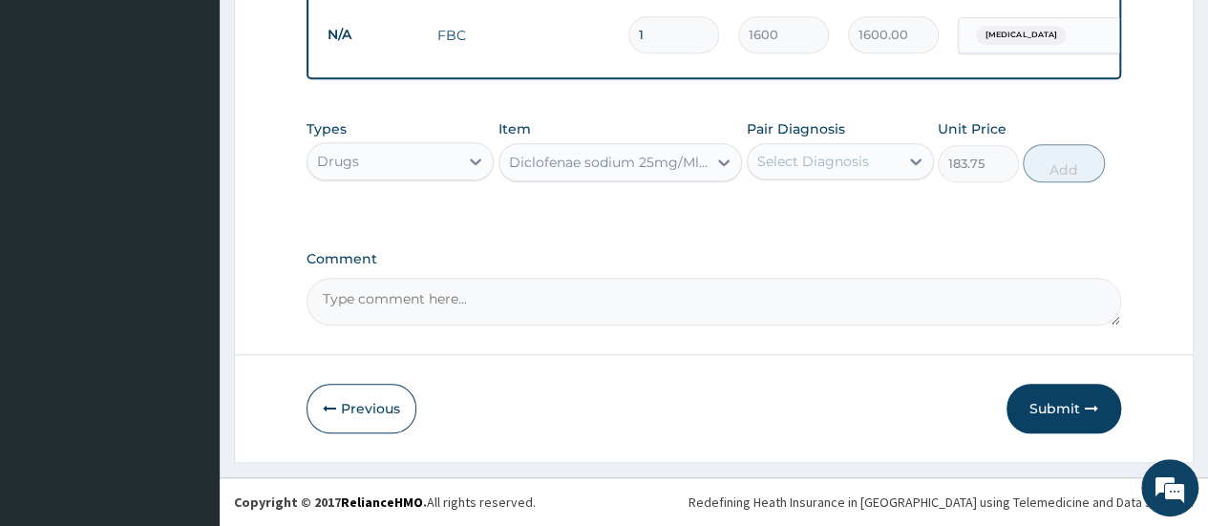
click at [864, 159] on div "Select Diagnosis" at bounding box center [813, 161] width 112 height 19
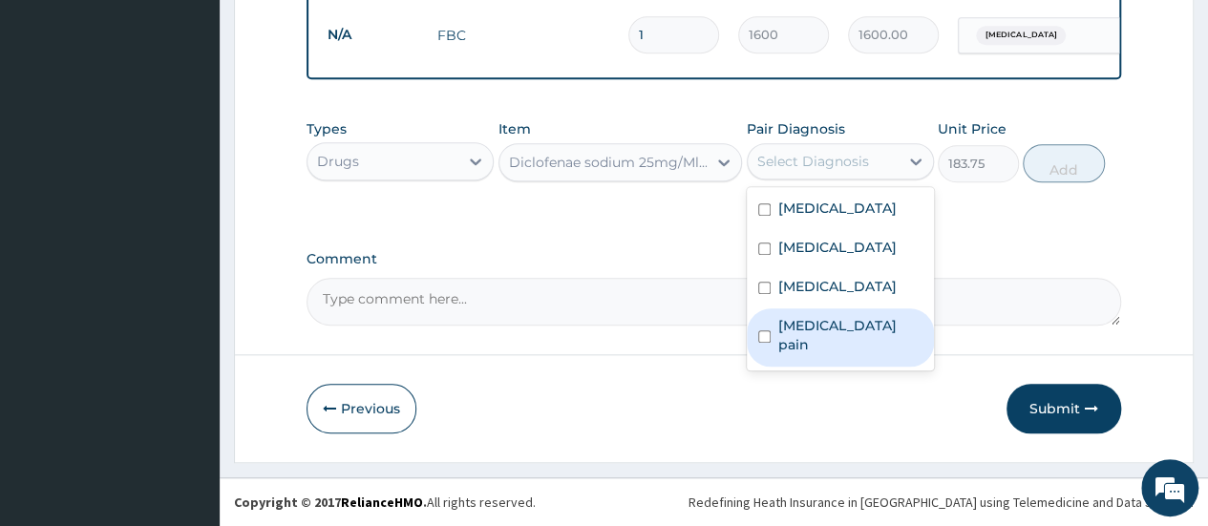
click at [848, 339] on label "Musculoskeletal pain" at bounding box center [850, 335] width 144 height 38
checkbox input "true"
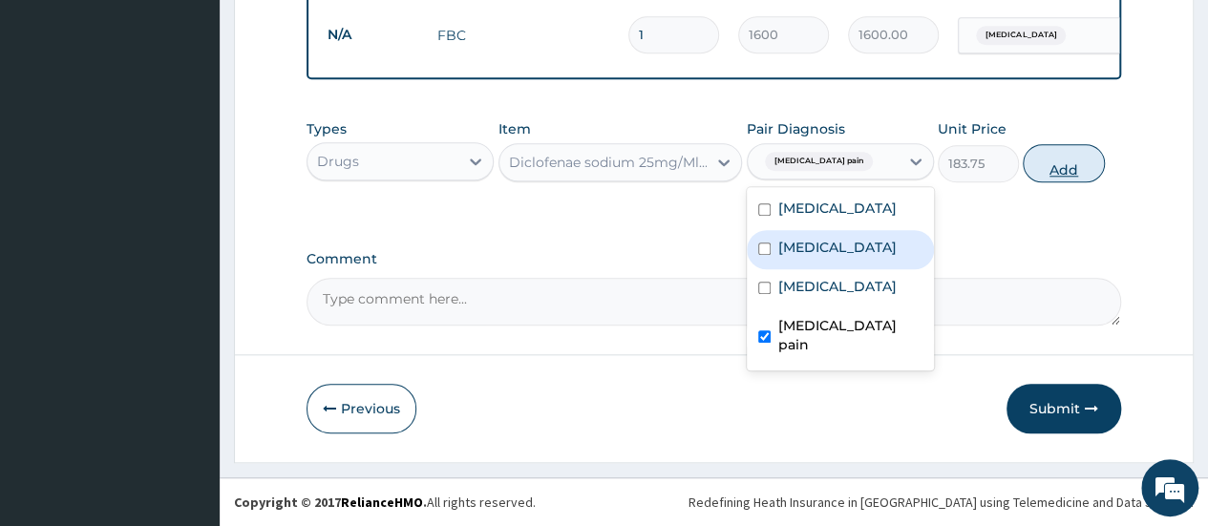
click at [1056, 165] on button "Add" at bounding box center [1063, 163] width 81 height 38
type input "0"
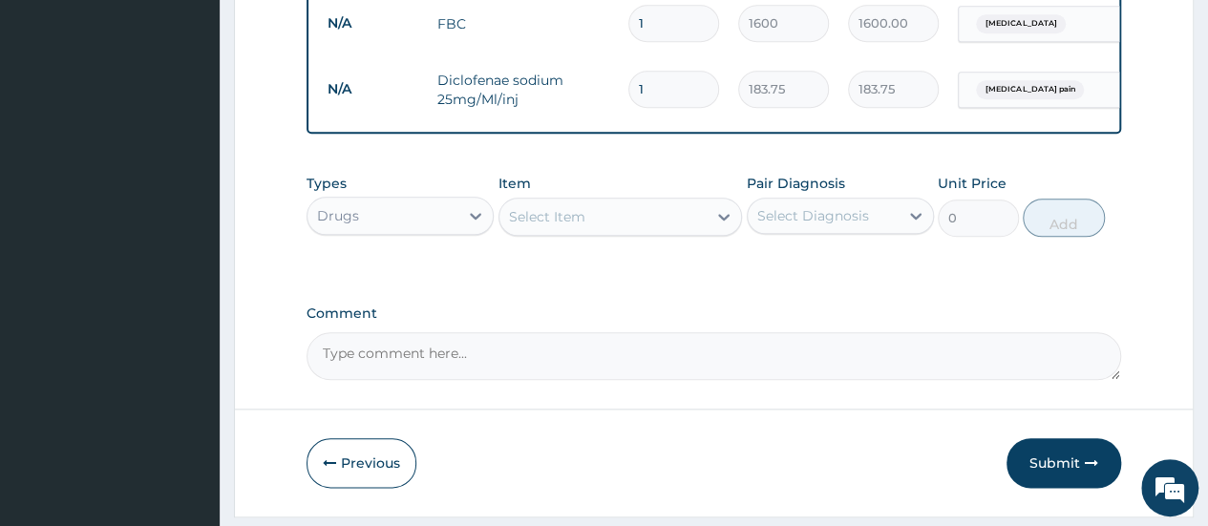
type input "0.00"
type input "3"
type input "551.25"
type input "3"
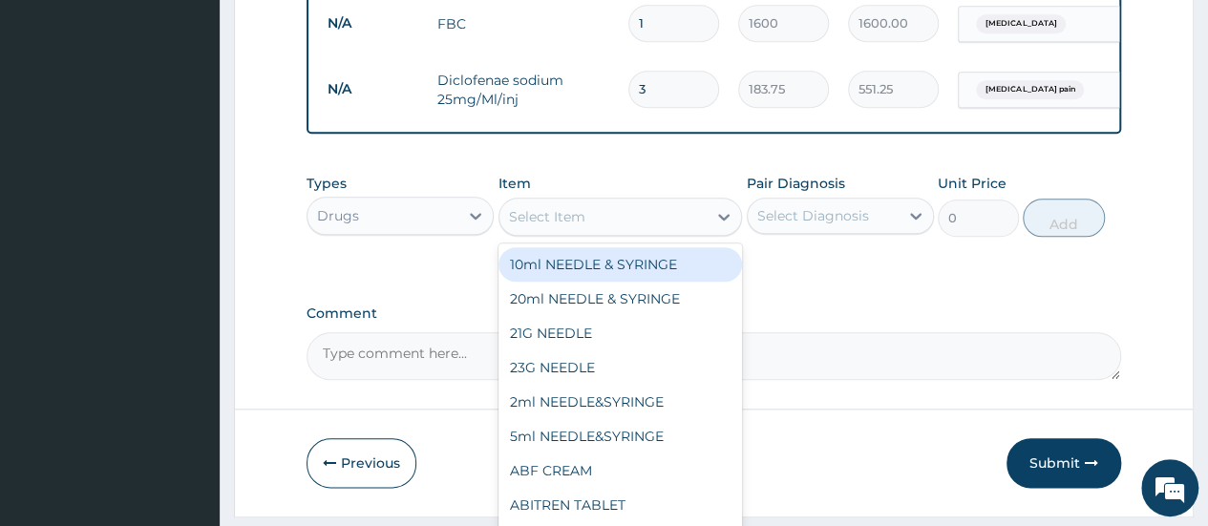
click at [556, 224] on div "Select Item" at bounding box center [547, 216] width 76 height 19
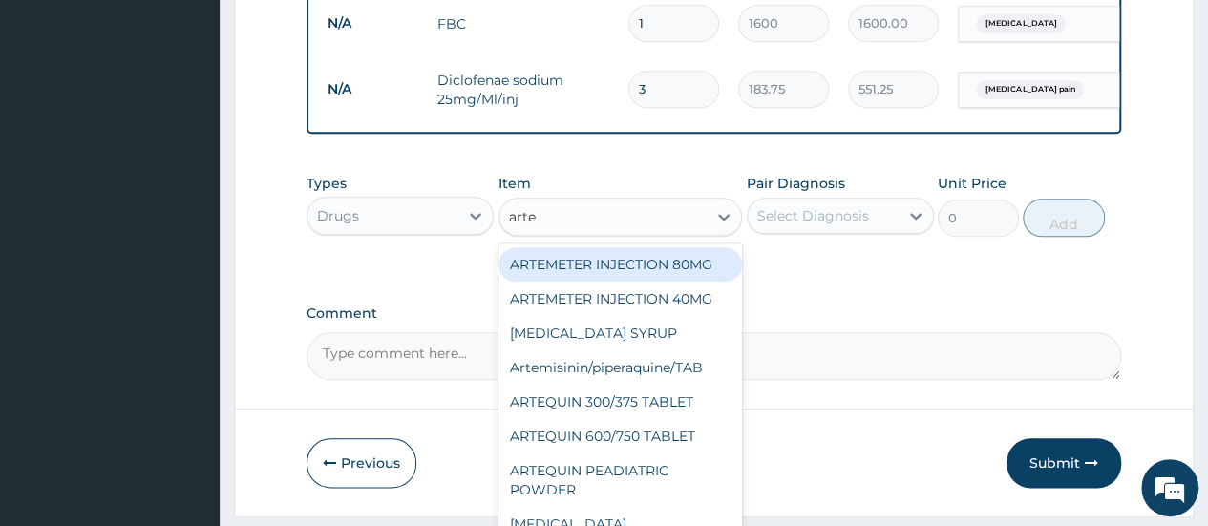
type input "artem"
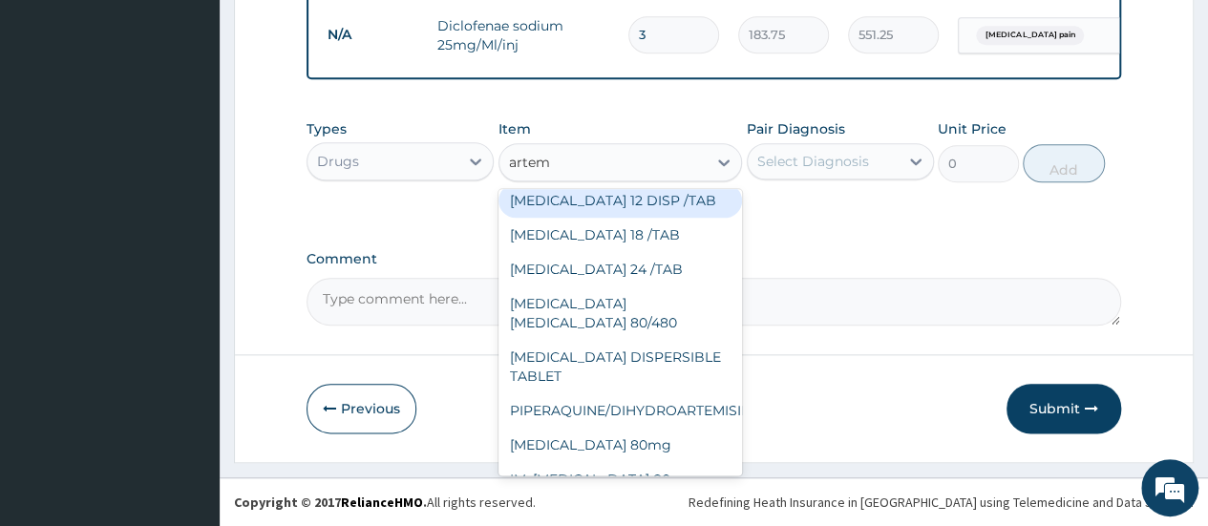
scroll to position [236, 0]
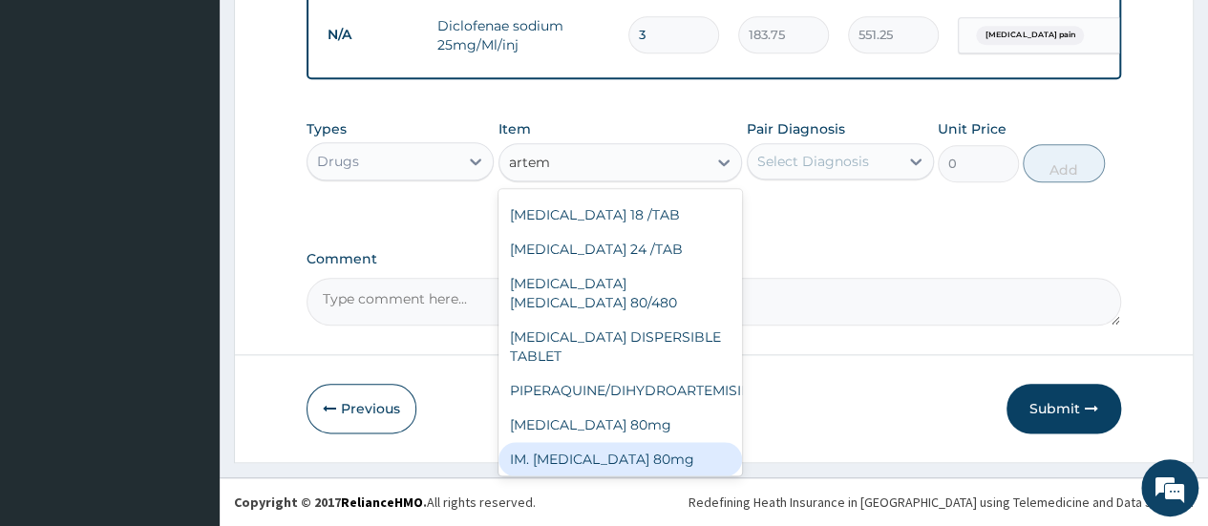
click at [607, 442] on div "IM. Artemether 80mg" at bounding box center [621, 459] width 245 height 34
type input "500"
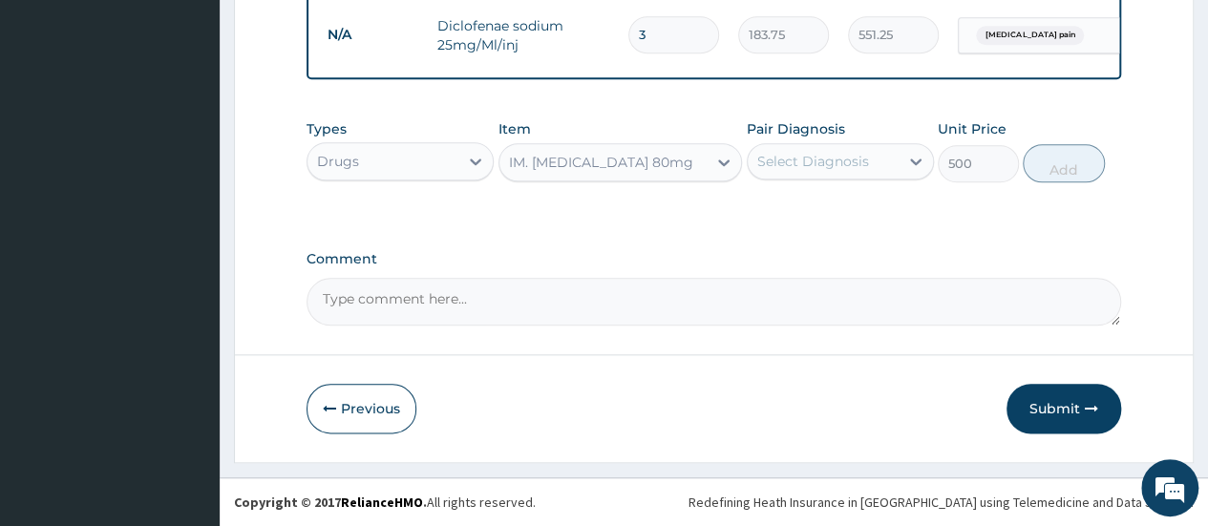
click at [835, 163] on div "Select Diagnosis" at bounding box center [813, 161] width 112 height 19
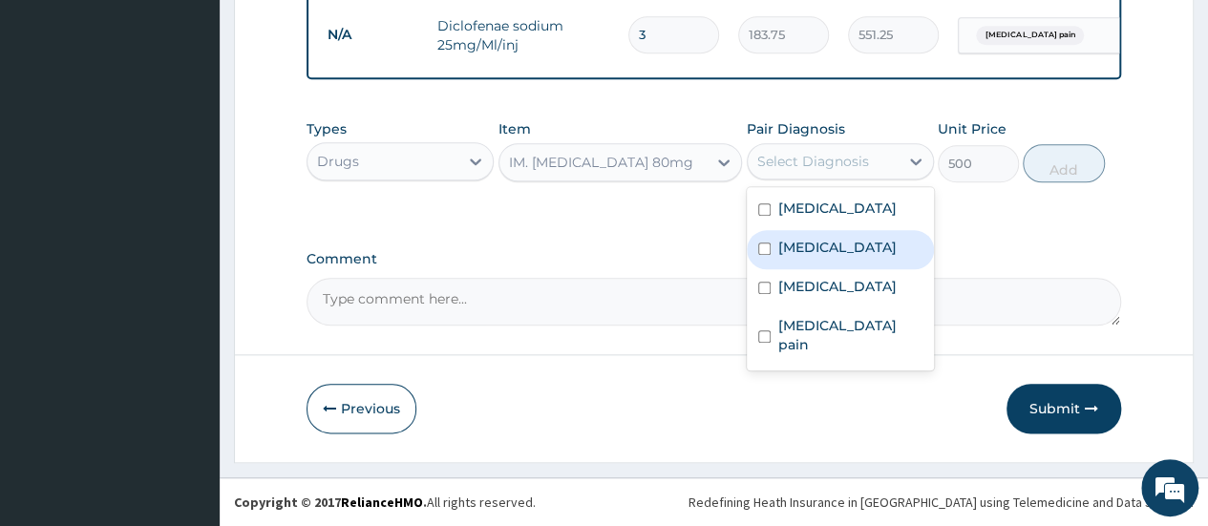
click at [816, 257] on label "Malaria" at bounding box center [837, 247] width 118 height 19
checkbox input "true"
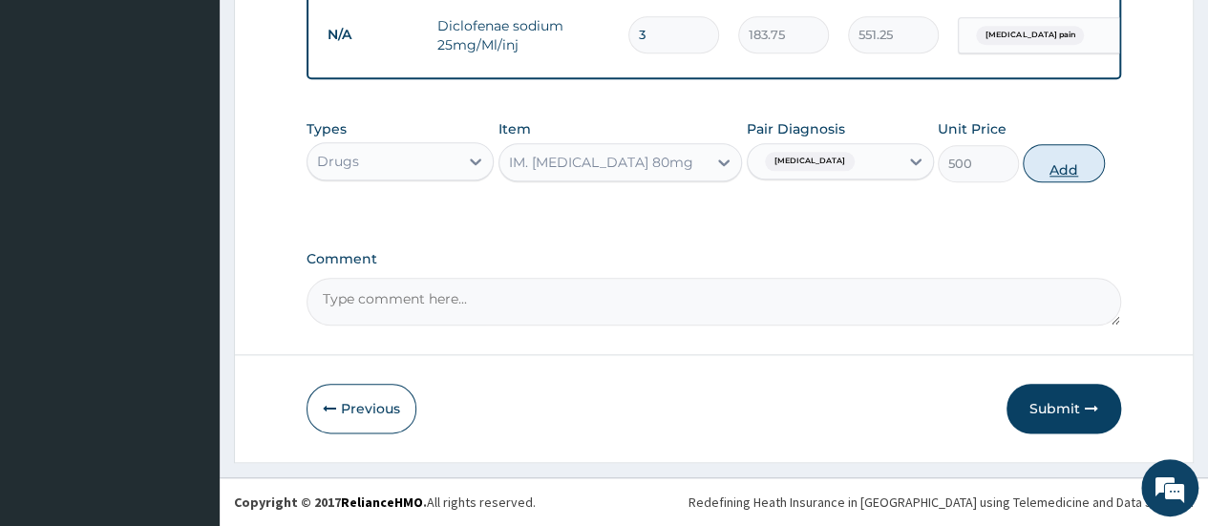
click at [1060, 169] on button "Add" at bounding box center [1063, 163] width 81 height 38
type input "0"
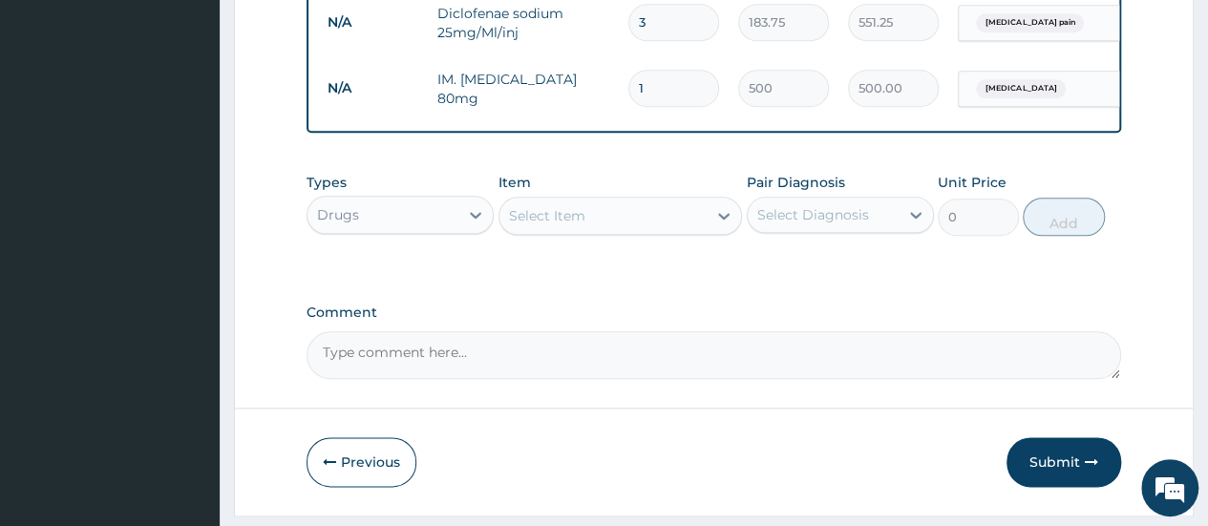
type input "0.00"
type input "6"
type input "3000.00"
type input "6"
click at [544, 225] on div "Select Item" at bounding box center [547, 215] width 76 height 19
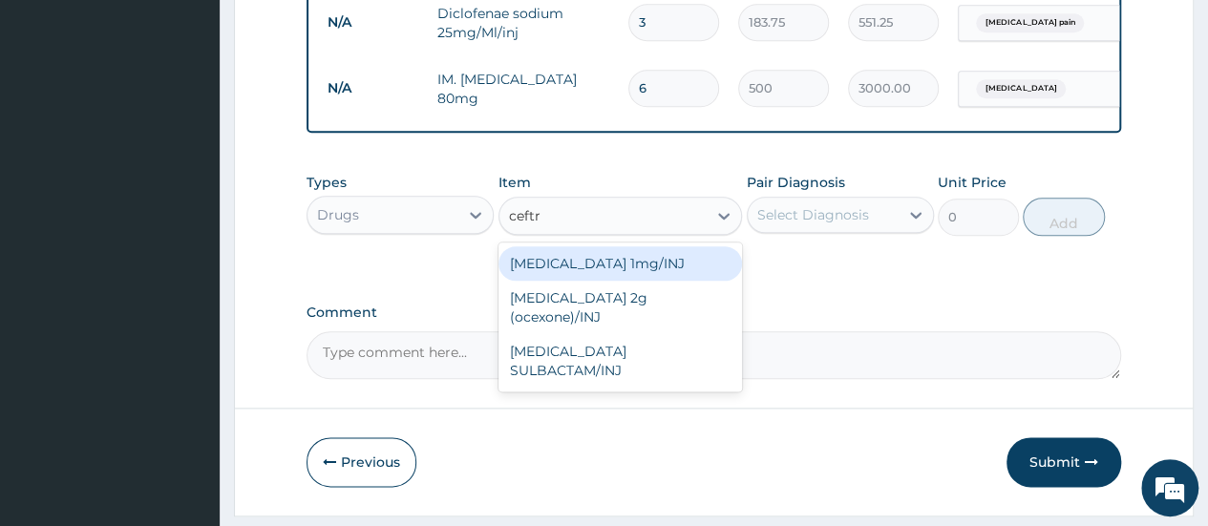
type input "ceft"
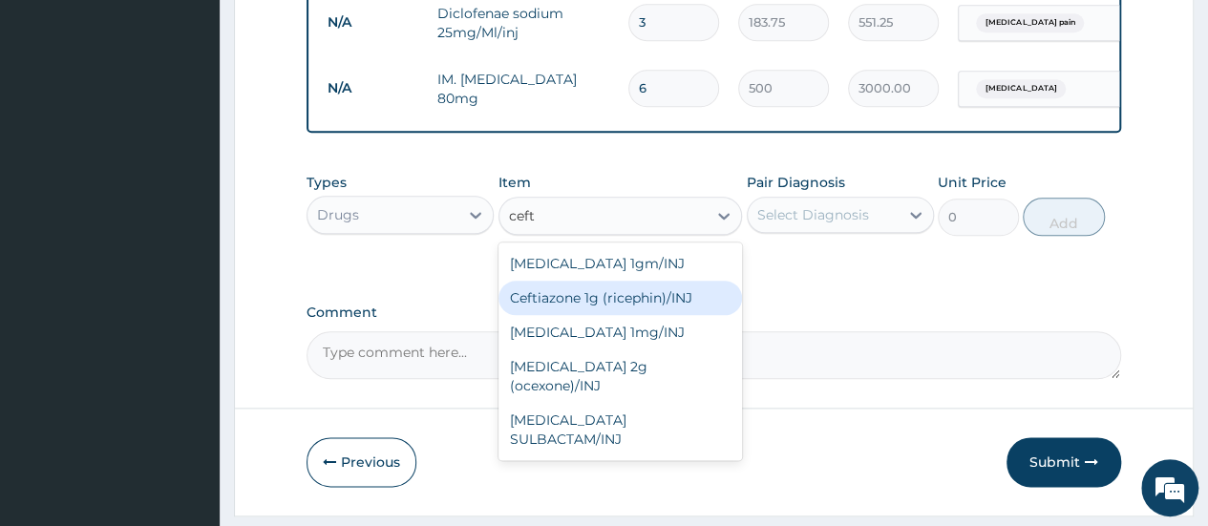
click at [618, 309] on div "Ceftiazone 1g (ricephin)/INJ" at bounding box center [621, 298] width 245 height 34
type input "1023.75"
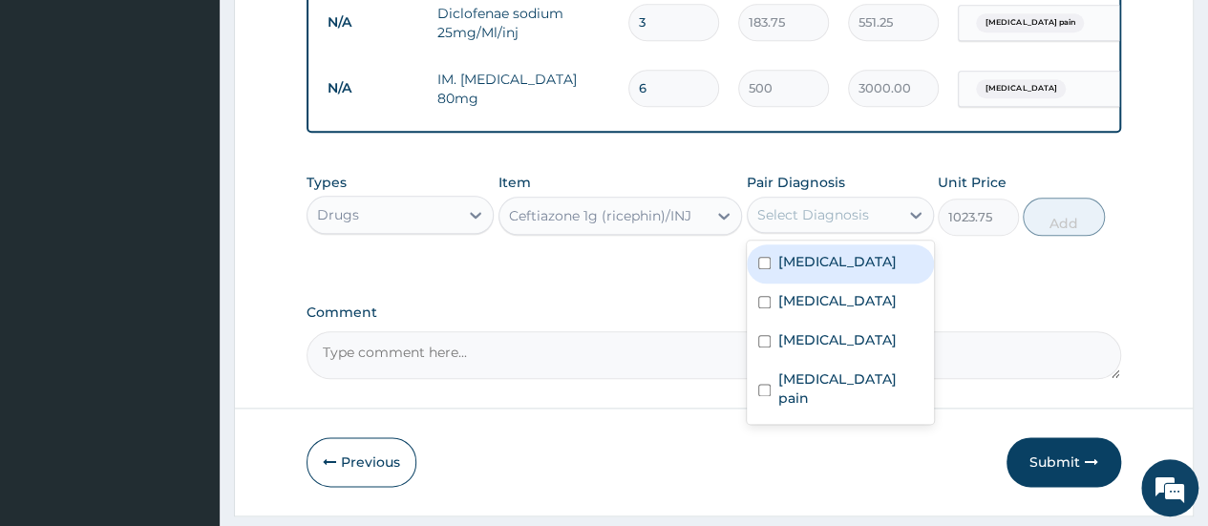
click at [848, 221] on div "Select Diagnosis" at bounding box center [813, 214] width 112 height 19
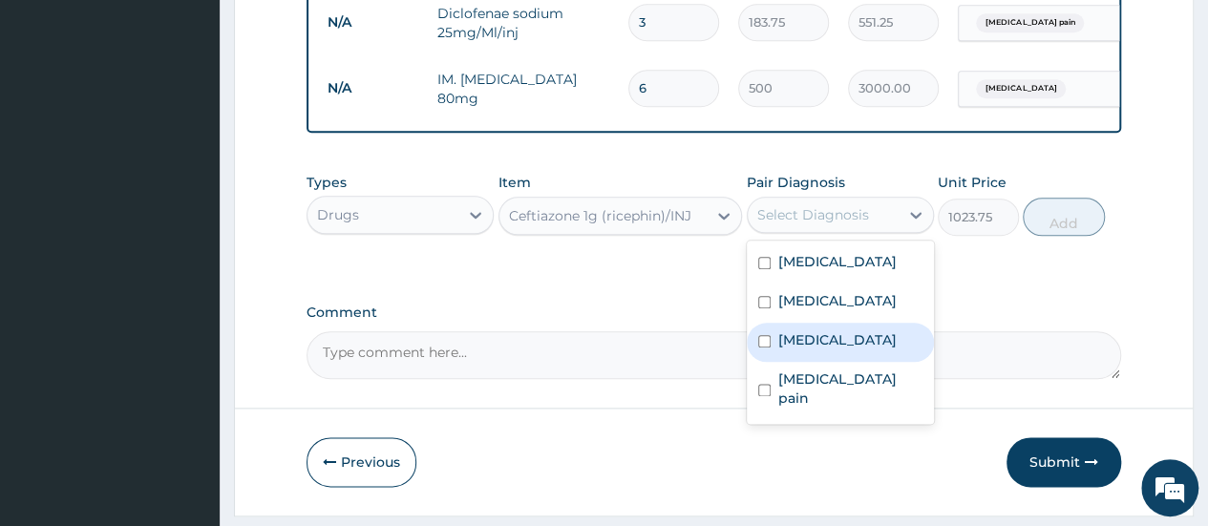
click at [818, 350] on label "Sepsis" at bounding box center [837, 339] width 118 height 19
checkbox input "true"
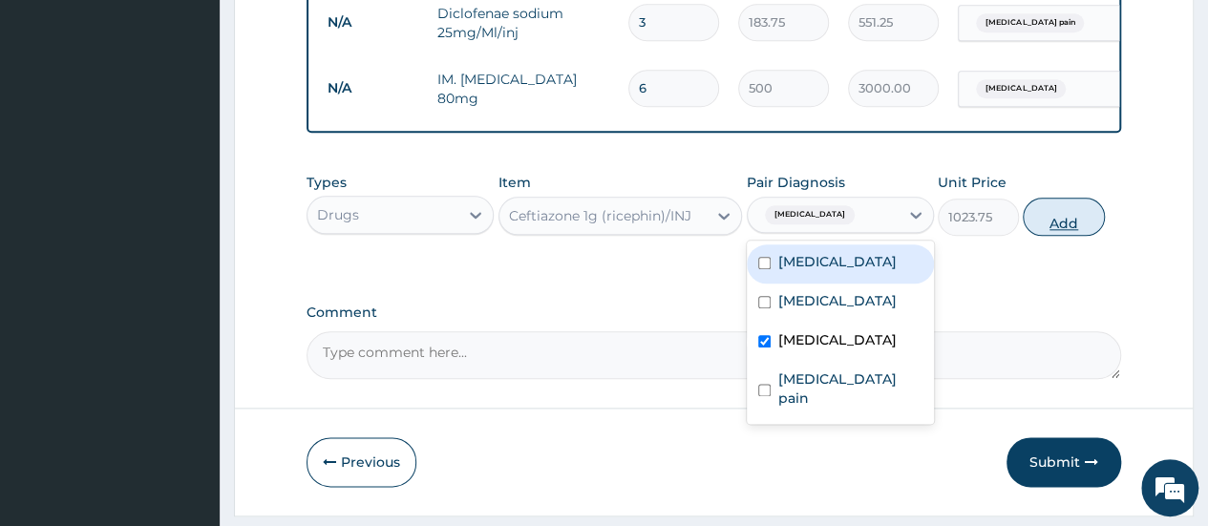
click at [1072, 225] on button "Add" at bounding box center [1063, 217] width 81 height 38
type input "0"
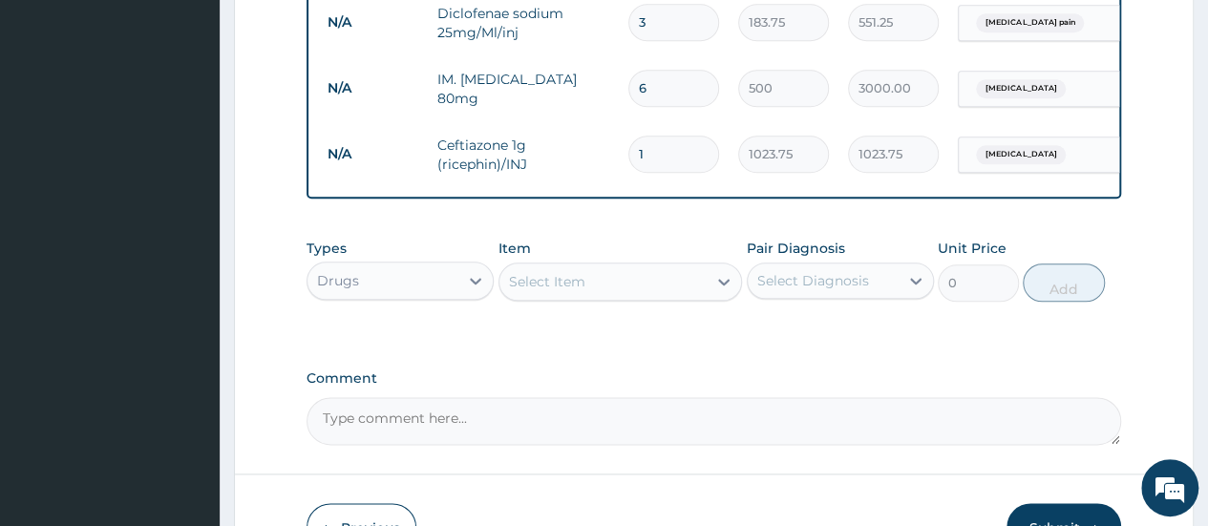
type input "0.00"
type input "3"
type input "3071.25"
type input "3"
click at [596, 283] on div "Select Item" at bounding box center [604, 281] width 208 height 31
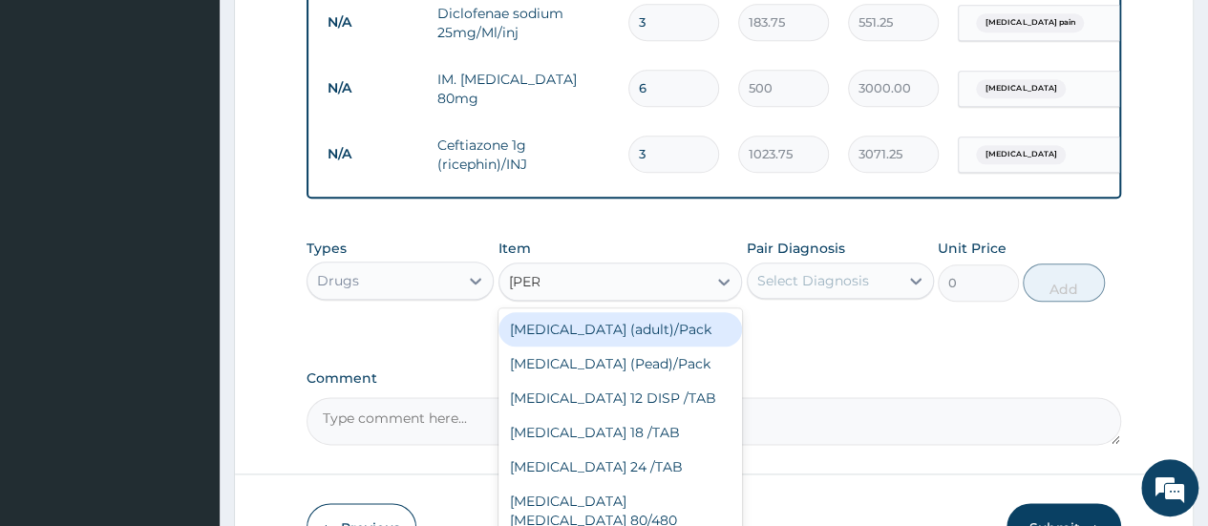
type input "coart"
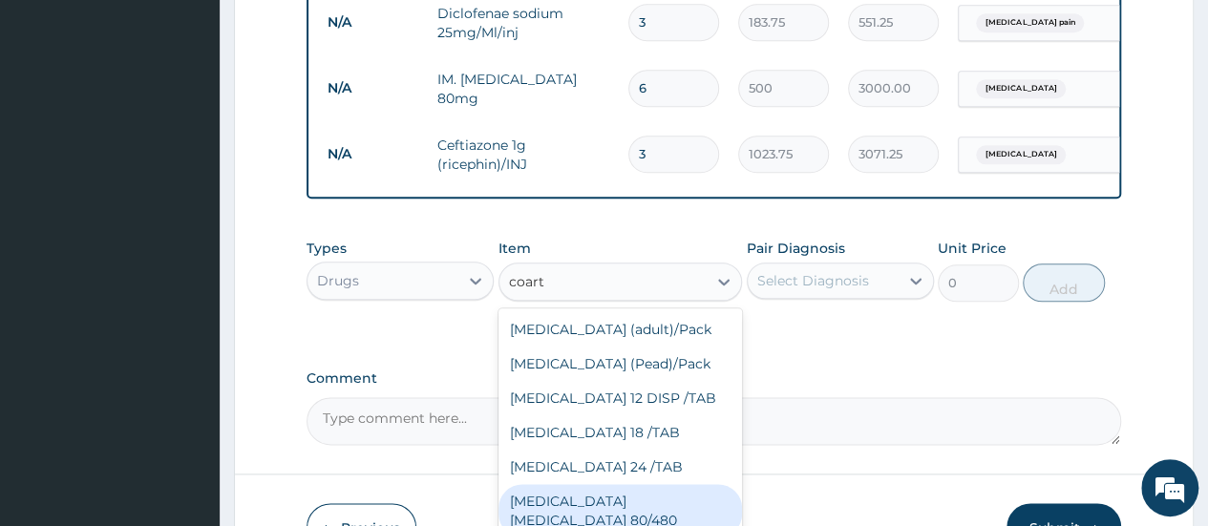
click at [623, 518] on div "COARTEM D TAB 80/480" at bounding box center [621, 510] width 245 height 53
type input "866.25"
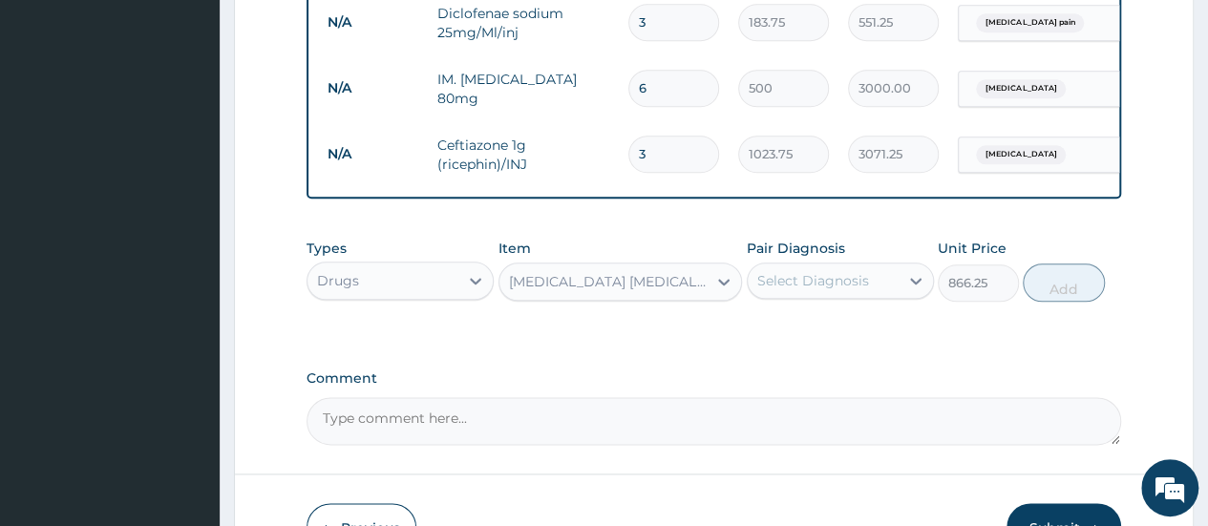
click at [883, 295] on div "Select Diagnosis" at bounding box center [823, 281] width 151 height 31
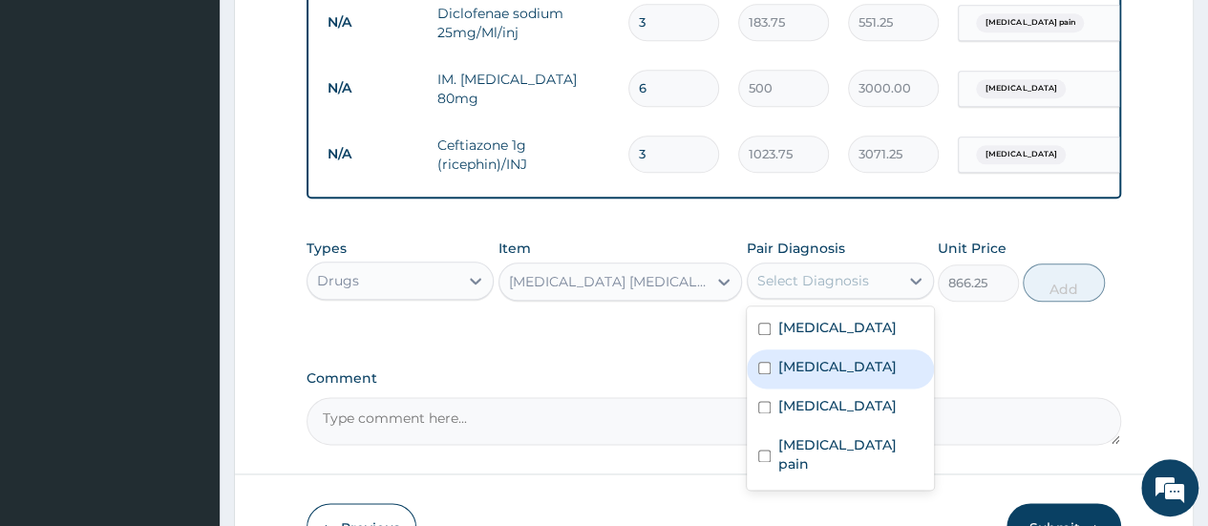
click at [821, 376] on label "Malaria" at bounding box center [837, 366] width 118 height 19
checkbox input "true"
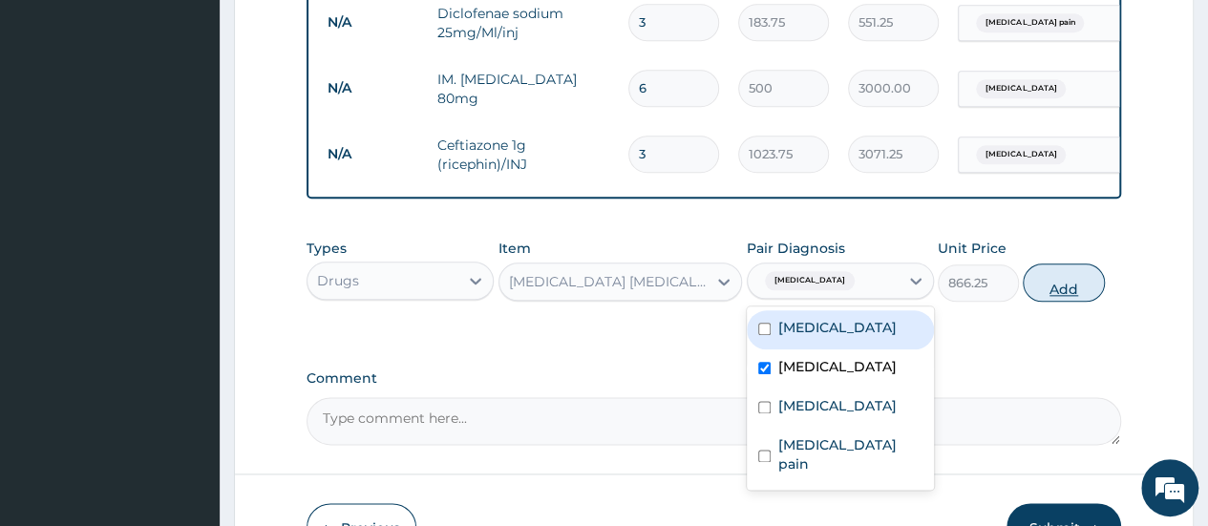
click at [1077, 288] on button "Add" at bounding box center [1063, 283] width 81 height 38
type input "0"
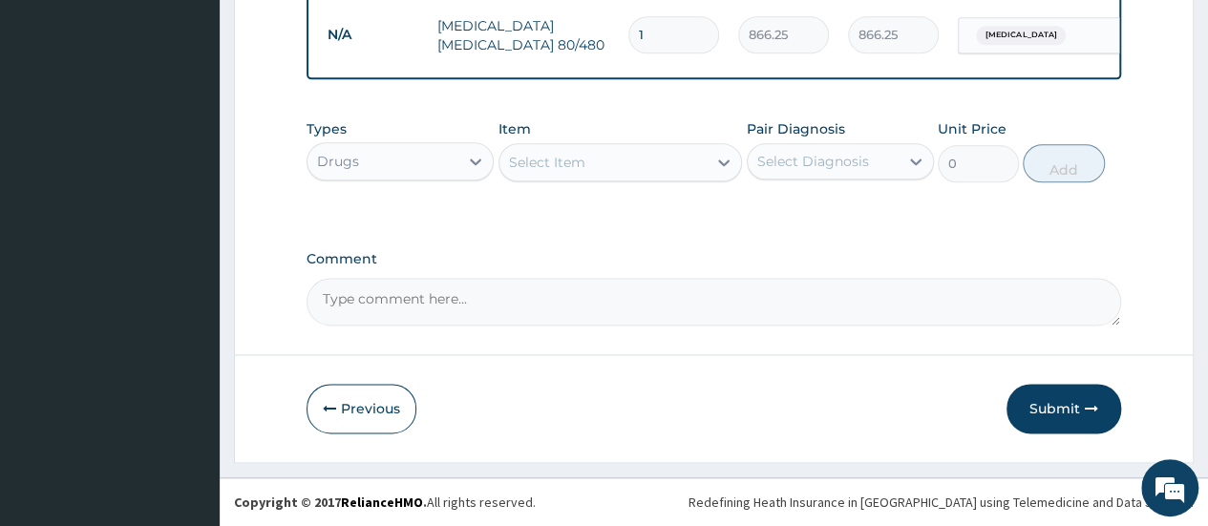
scroll to position [1177, 0]
click at [544, 158] on div "Select Item" at bounding box center [547, 162] width 76 height 19
type input "lorat"
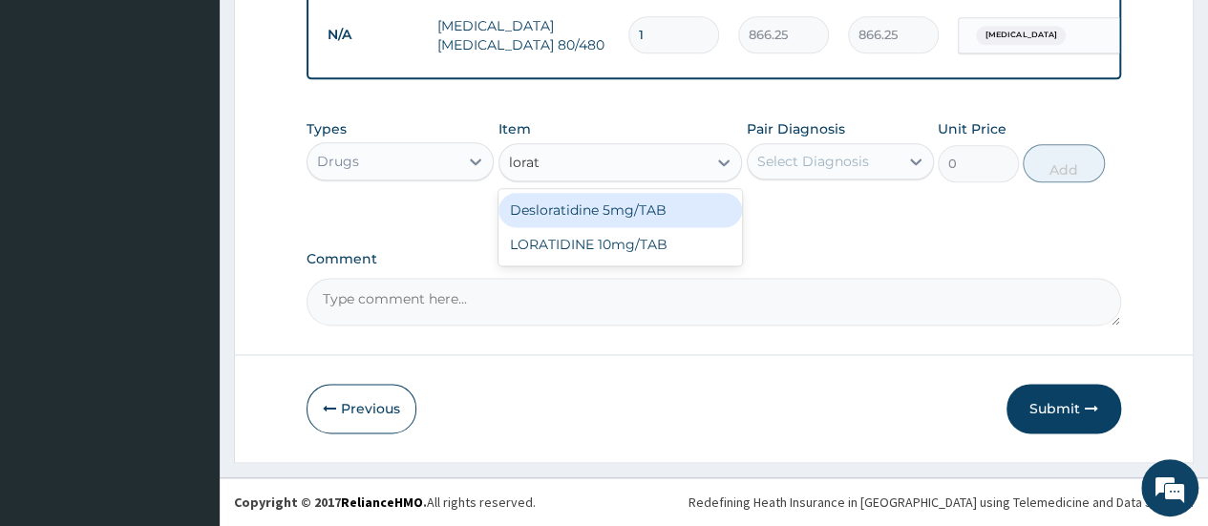
click at [620, 215] on div "Desloratidine 5mg/TAB" at bounding box center [621, 210] width 245 height 34
type input "23.62"
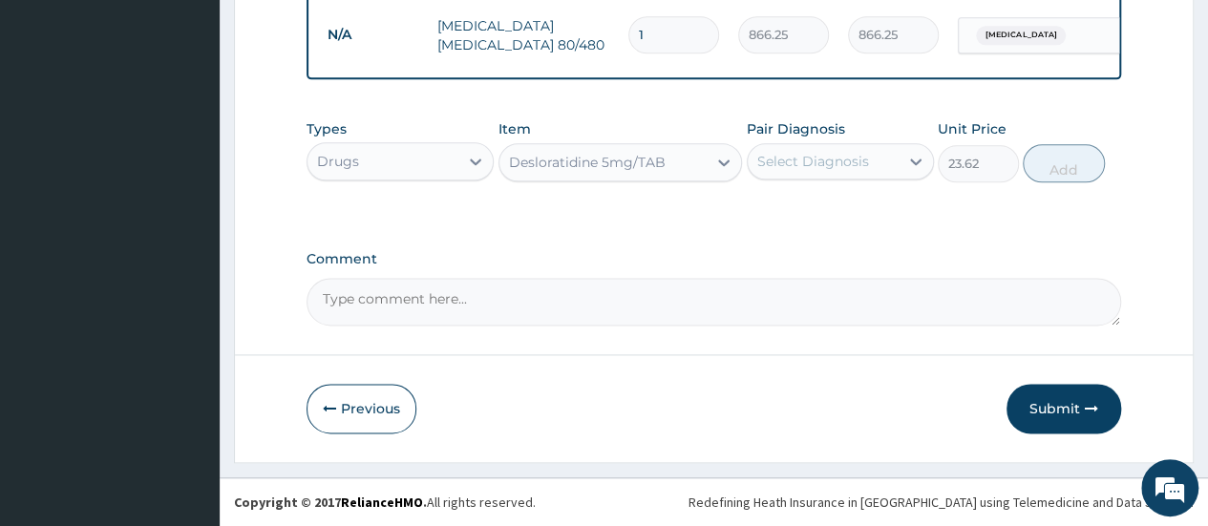
click at [817, 160] on div "Select Diagnosis" at bounding box center [813, 161] width 112 height 19
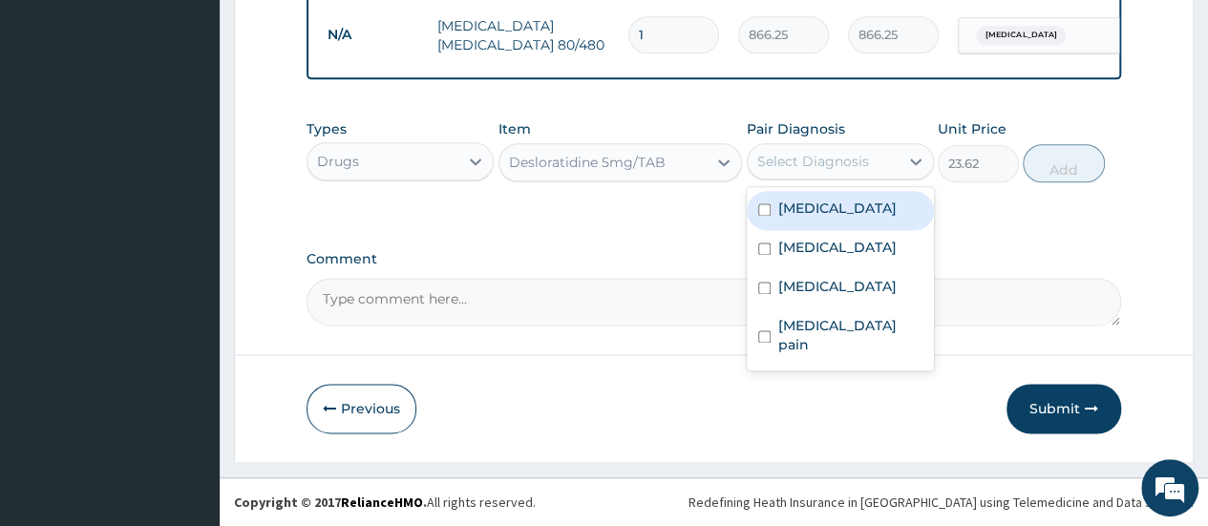
click at [813, 218] on label "Upper respiratory infection" at bounding box center [837, 208] width 118 height 19
checkbox input "true"
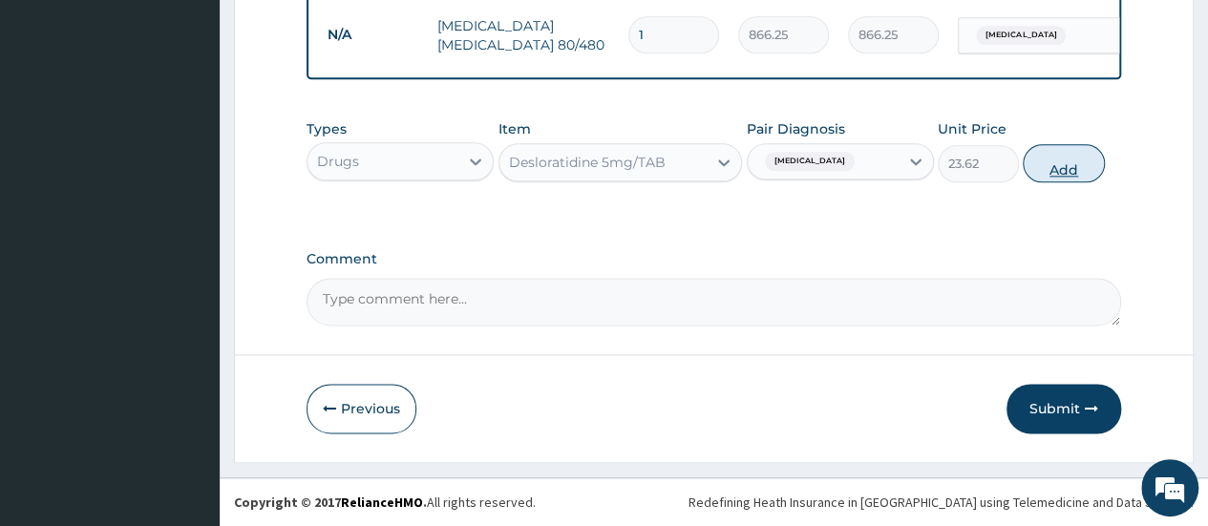
click at [1052, 160] on button "Add" at bounding box center [1063, 163] width 81 height 38
type input "0"
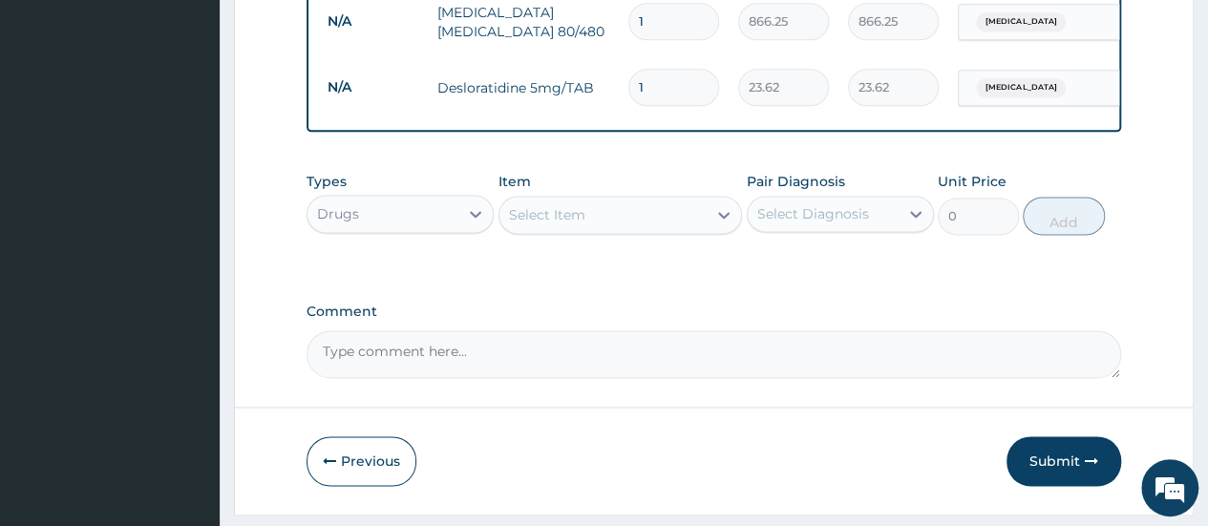
type input "10"
type input "236.20"
type input "10"
click at [550, 224] on div "Select Item" at bounding box center [547, 214] width 76 height 19
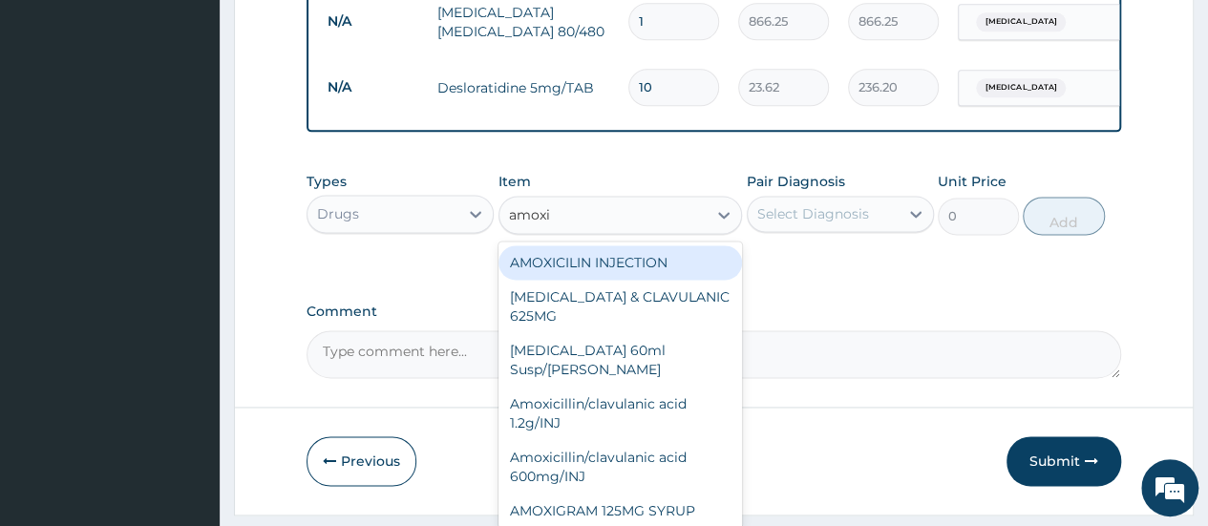
type input "amoxic"
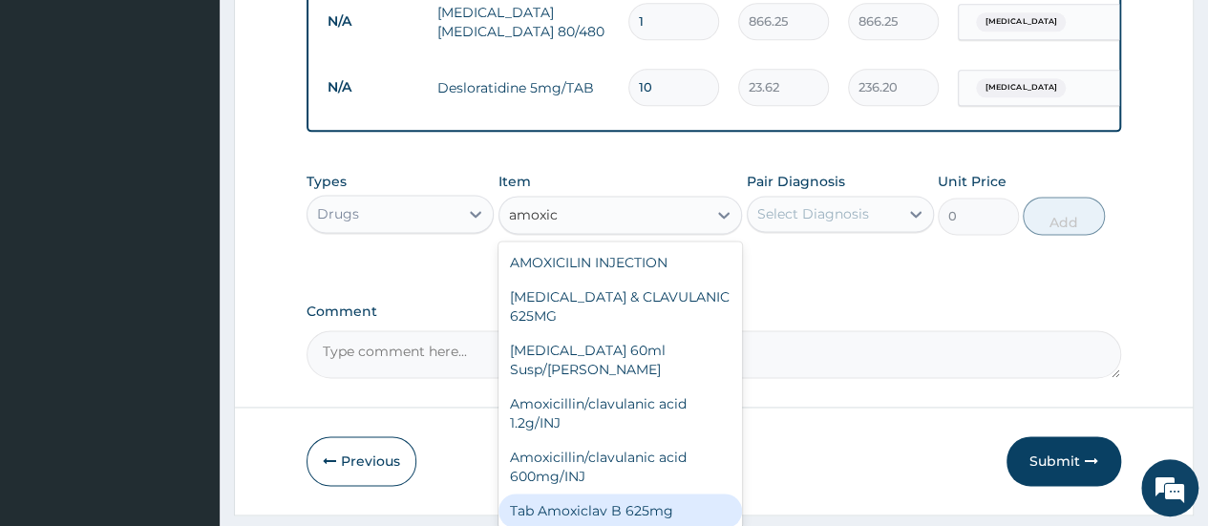
click at [629, 508] on div "Tab Amoxiclav B 625mg" at bounding box center [621, 511] width 245 height 34
type input "300"
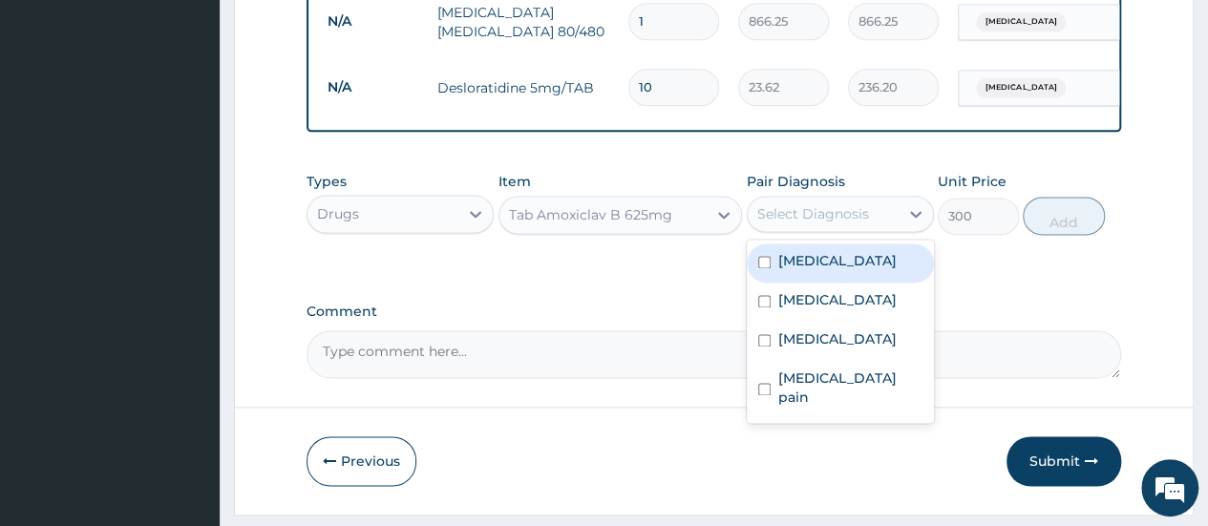
click at [826, 224] on div "Select Diagnosis" at bounding box center [813, 213] width 112 height 19
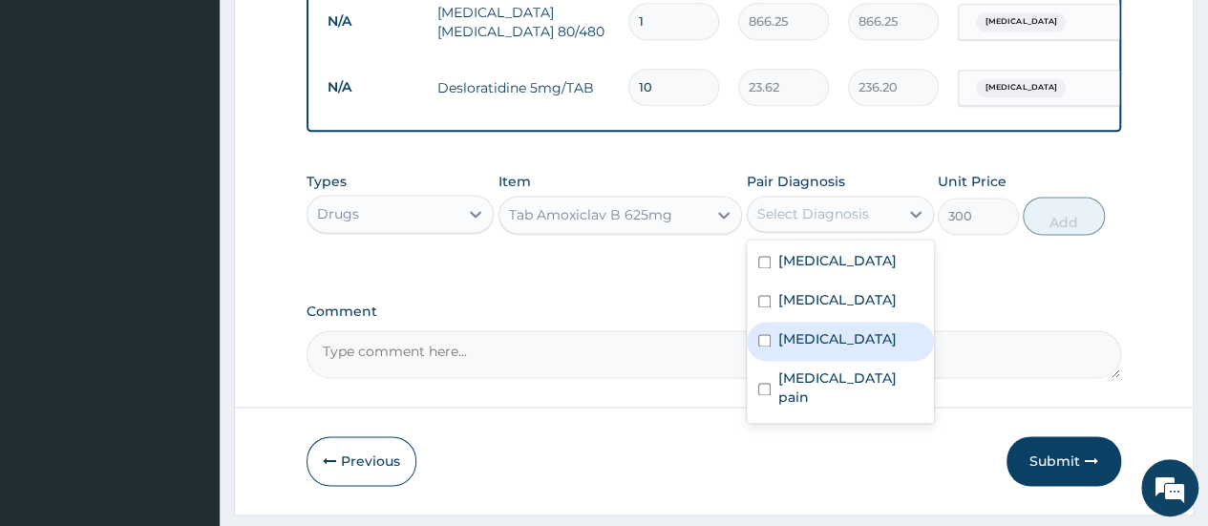
click at [811, 349] on label "Sepsis" at bounding box center [837, 339] width 118 height 19
checkbox input "true"
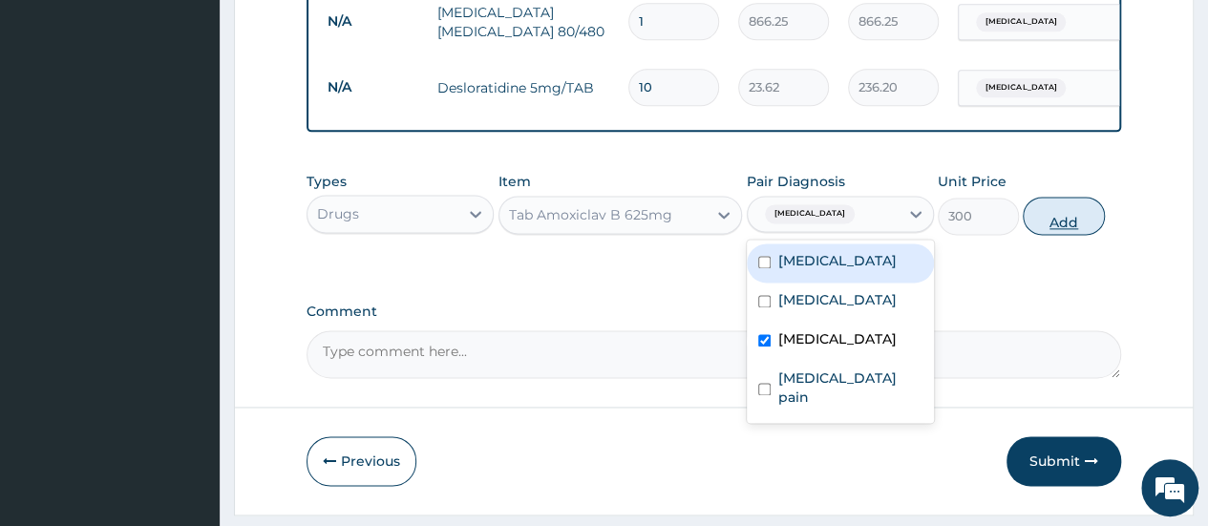
click at [1063, 227] on button "Add" at bounding box center [1063, 216] width 81 height 38
type input "0"
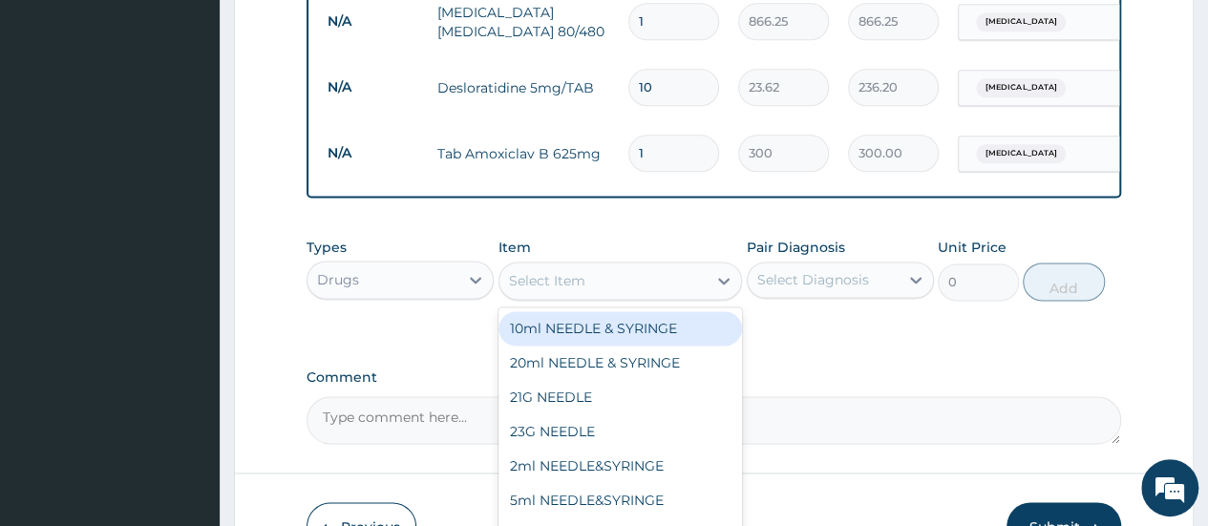
click at [563, 286] on div "Select Item" at bounding box center [604, 281] width 208 height 31
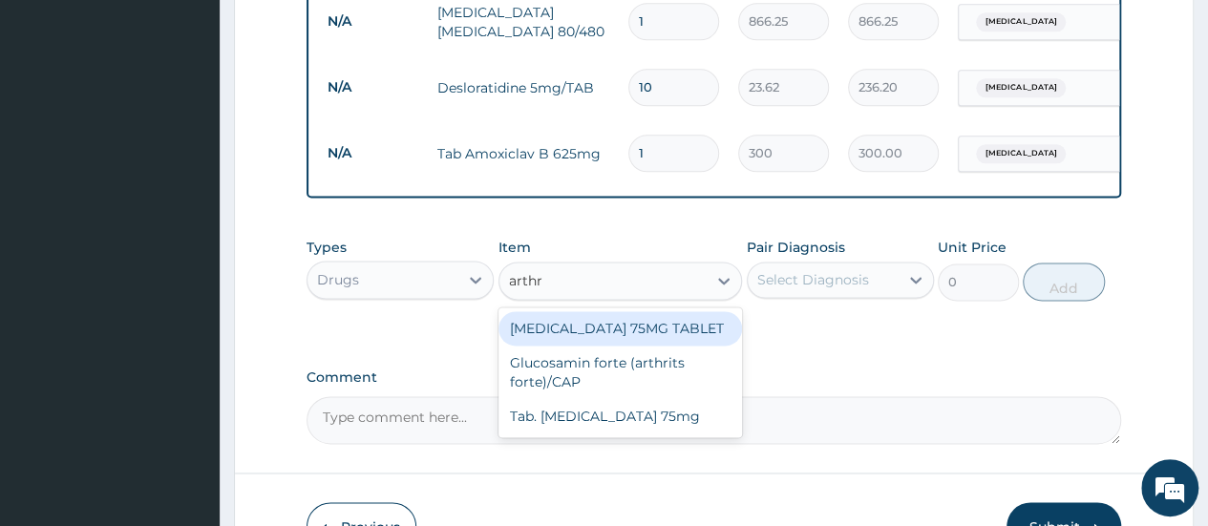
type input "arthro"
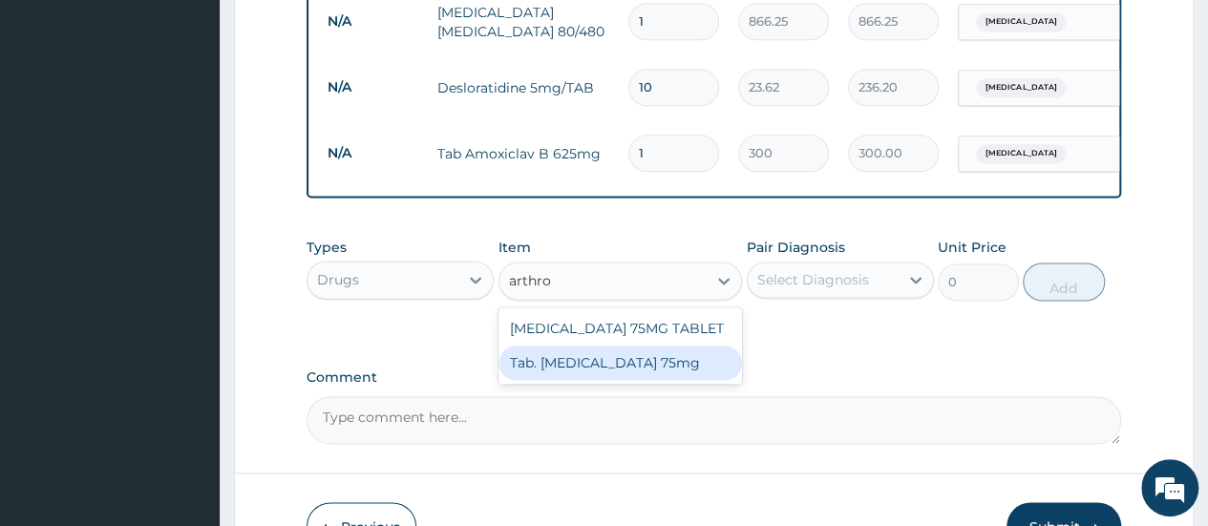
click at [589, 373] on div "Tab. Arthrotec 75mg" at bounding box center [621, 363] width 245 height 34
type input "80"
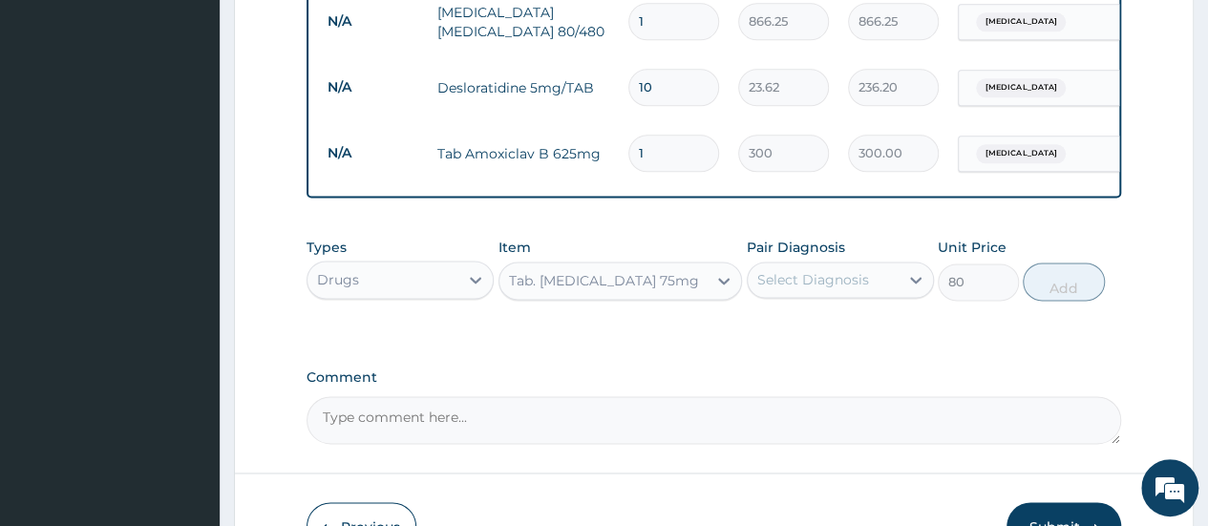
click at [834, 289] on div "Select Diagnosis" at bounding box center [813, 279] width 112 height 19
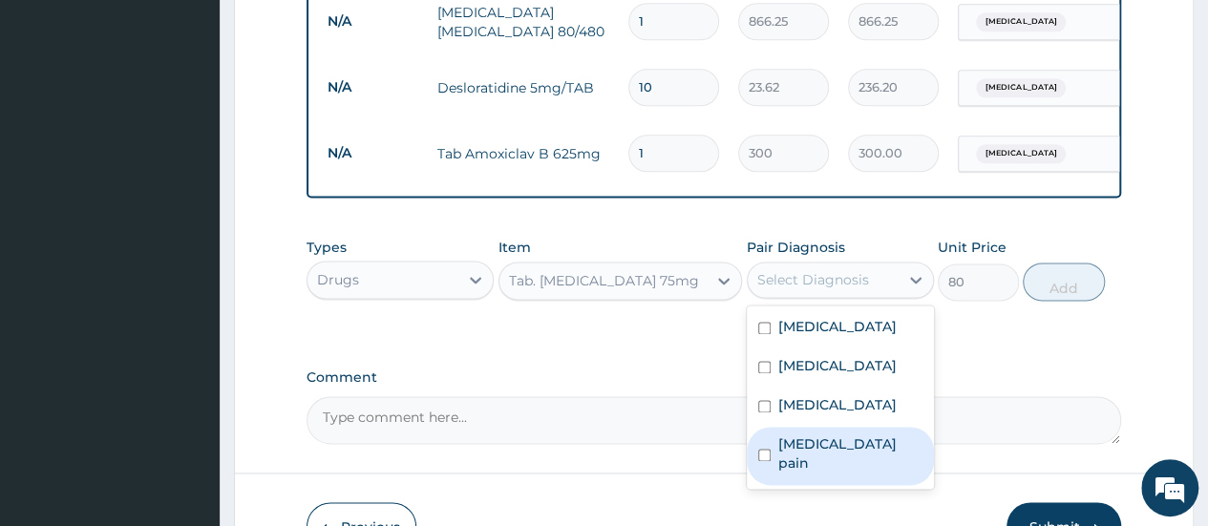
click at [809, 473] on label "Musculoskeletal pain" at bounding box center [850, 454] width 144 height 38
checkbox input "true"
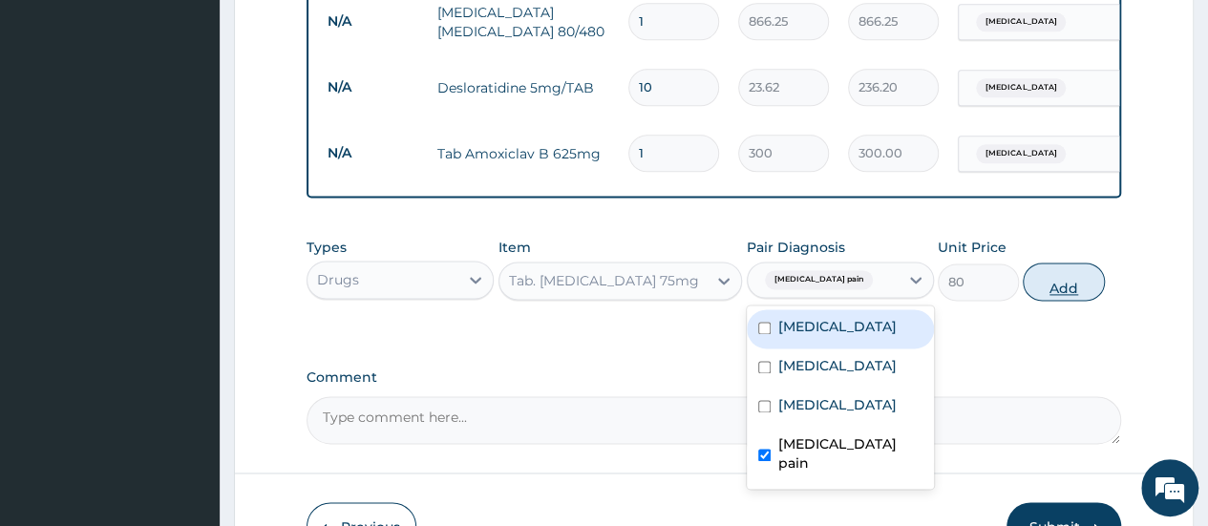
click at [1070, 290] on button "Add" at bounding box center [1063, 282] width 81 height 38
type input "0"
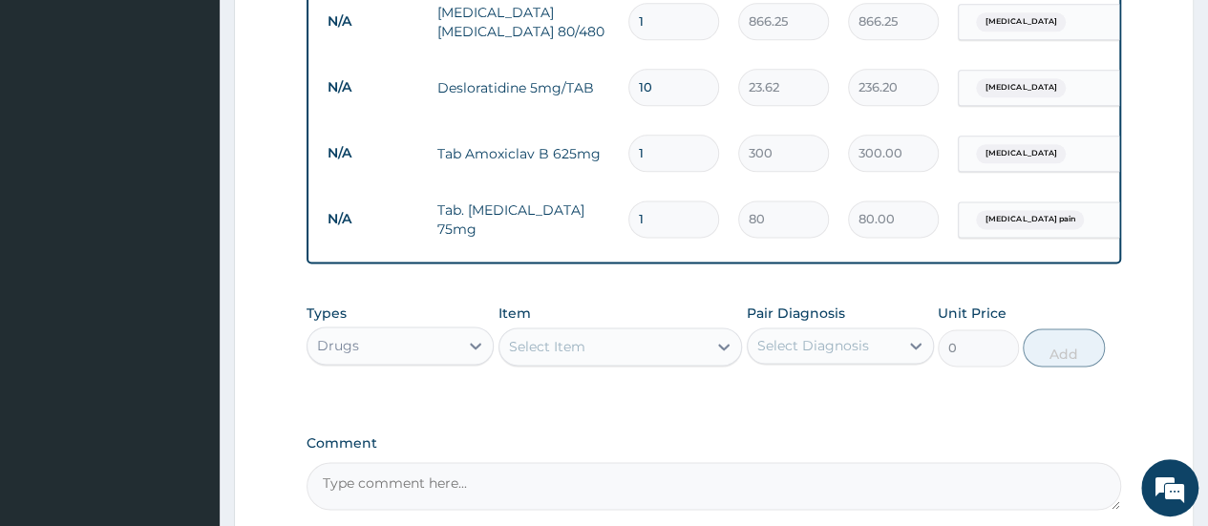
type input "10"
type input "800.00"
type input "10"
click at [615, 355] on div "Select Item" at bounding box center [604, 346] width 208 height 31
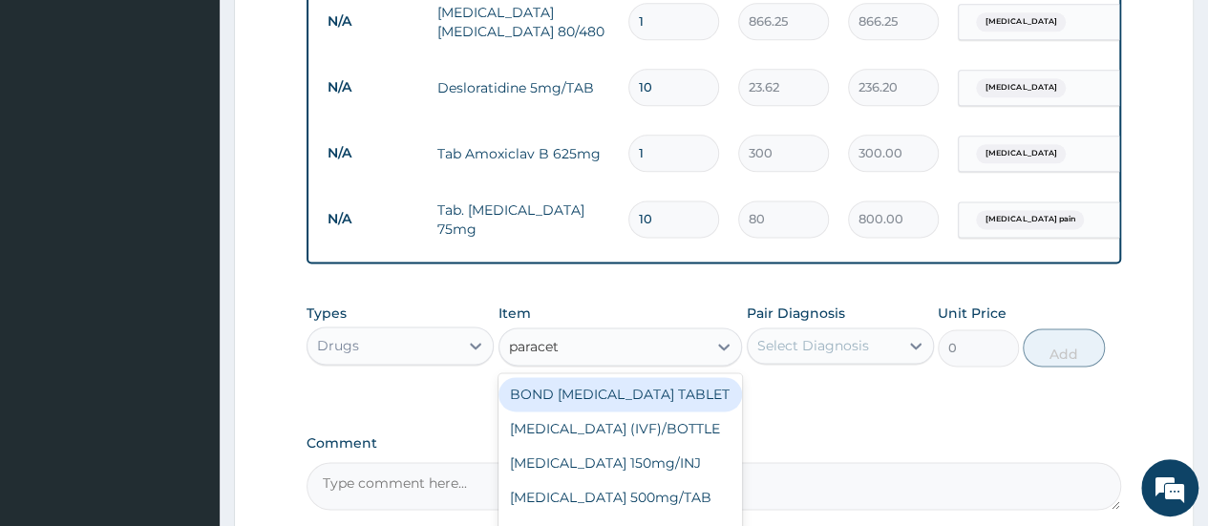
type input "paraceta"
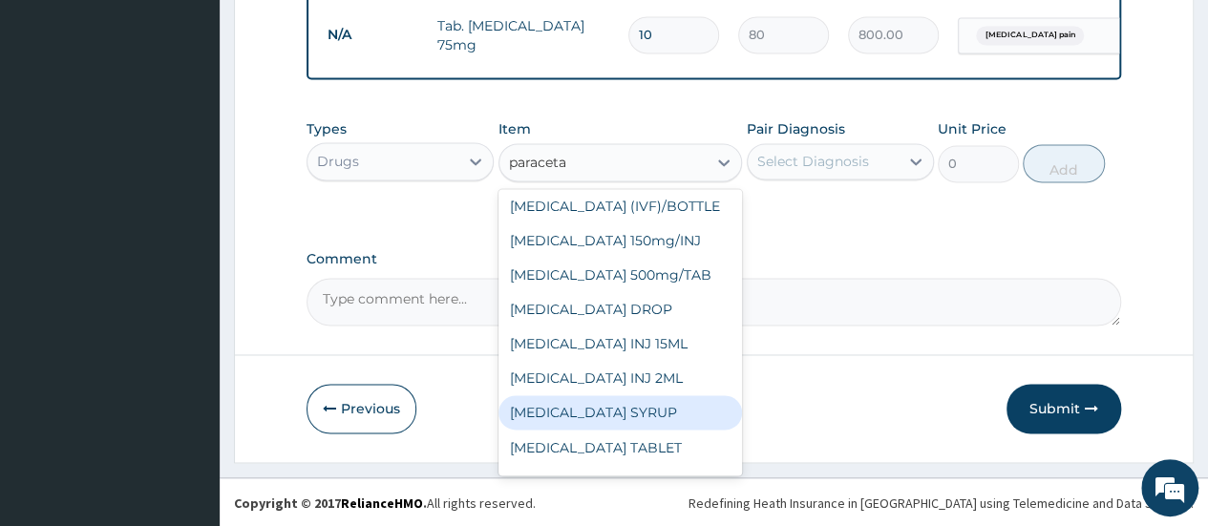
scroll to position [65, 0]
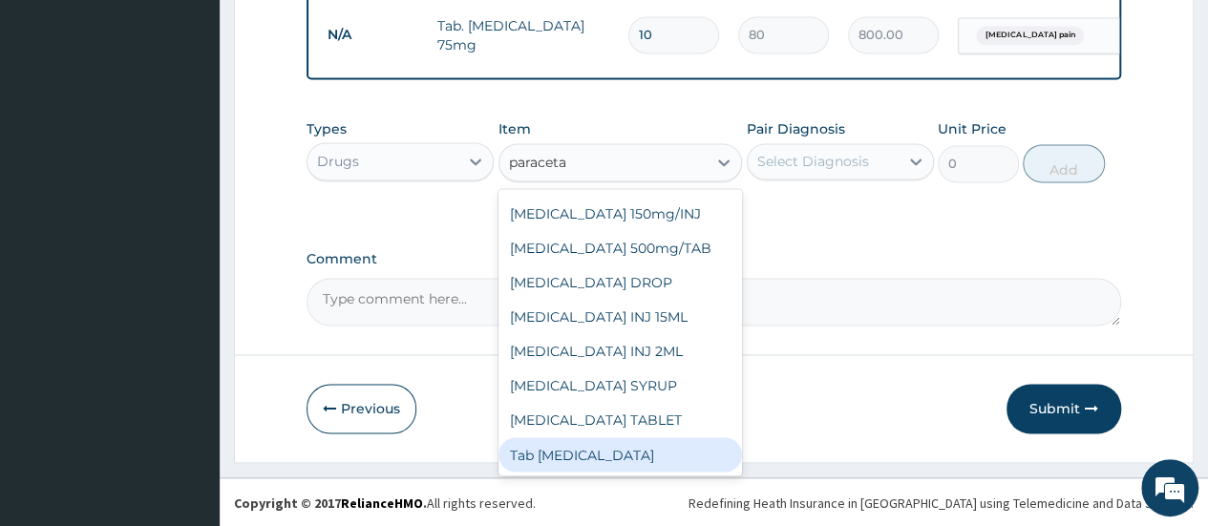
click at [616, 468] on div "Tab Paracetamol" at bounding box center [621, 454] width 245 height 34
type input "12"
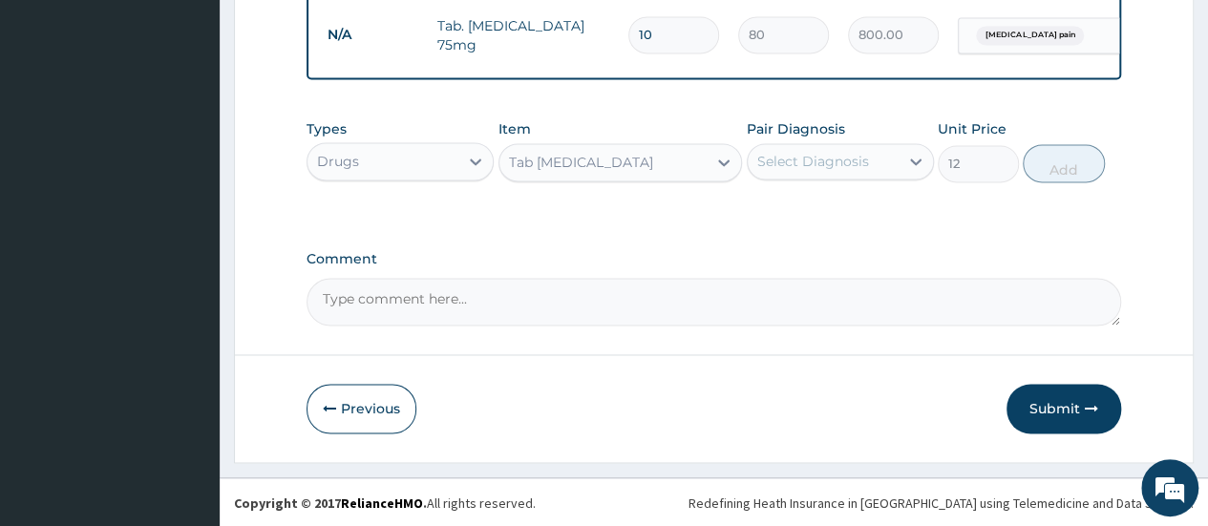
click at [874, 150] on div "Select Diagnosis" at bounding box center [823, 161] width 151 height 31
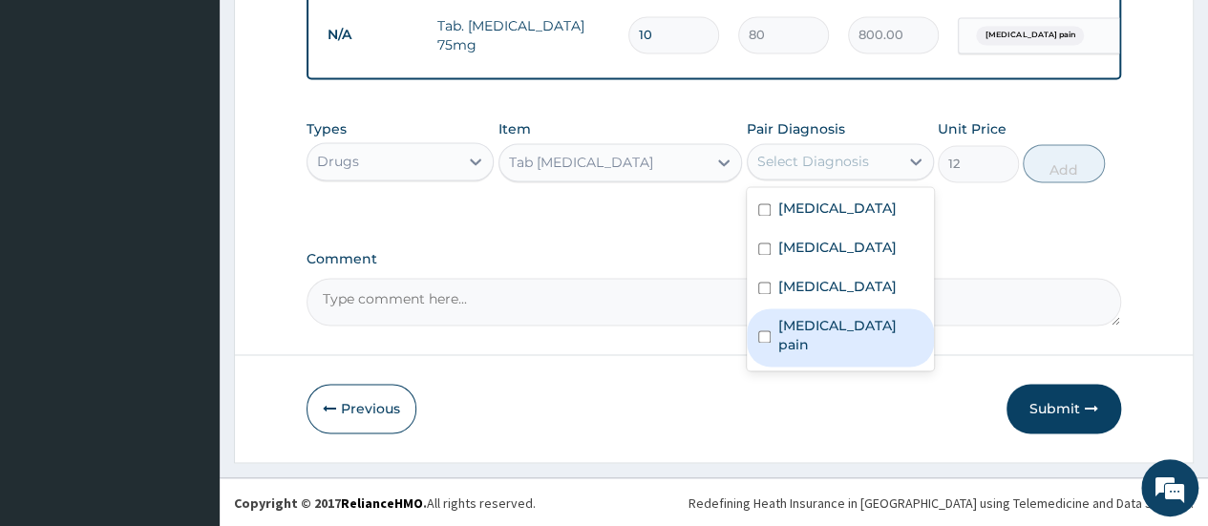
click at [821, 345] on label "Musculoskeletal pain" at bounding box center [850, 335] width 144 height 38
checkbox input "true"
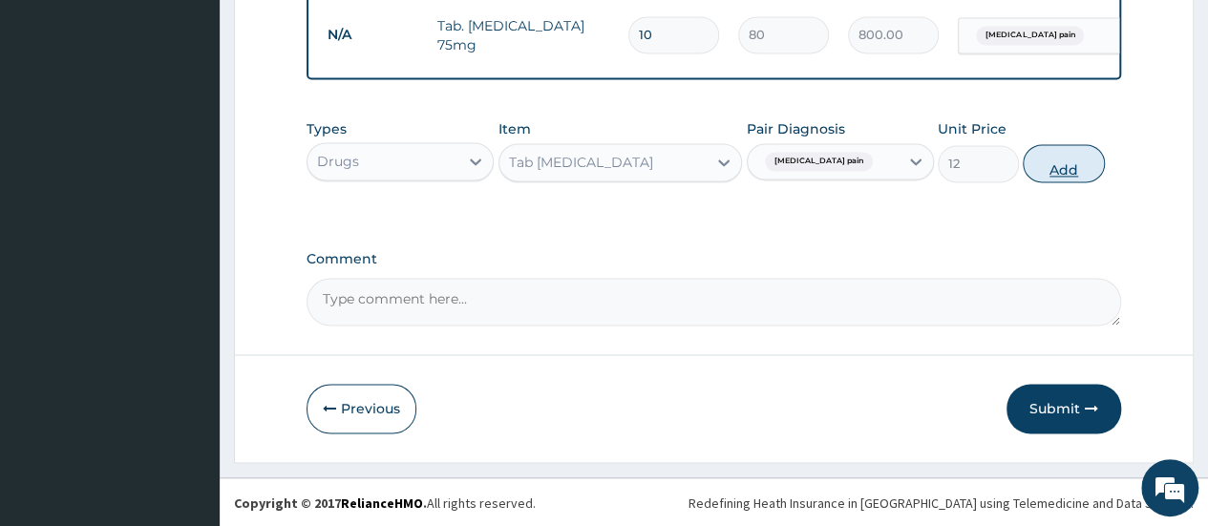
click at [1068, 174] on button "Add" at bounding box center [1063, 163] width 81 height 38
type input "0"
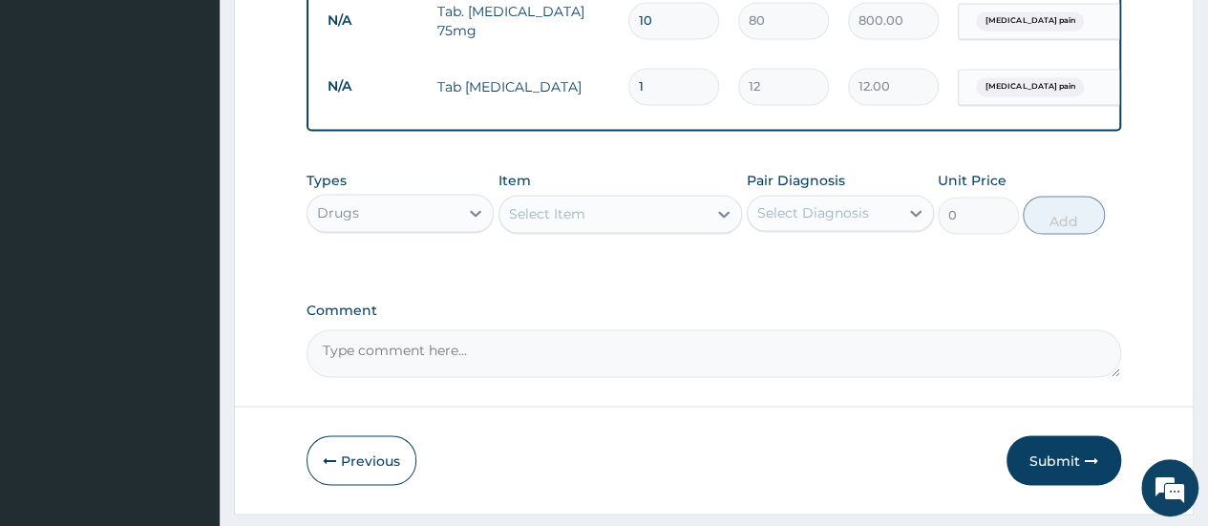
type input "18"
type input "216.00"
type input "18"
click at [1056, 477] on button "Submit" at bounding box center [1064, 461] width 115 height 50
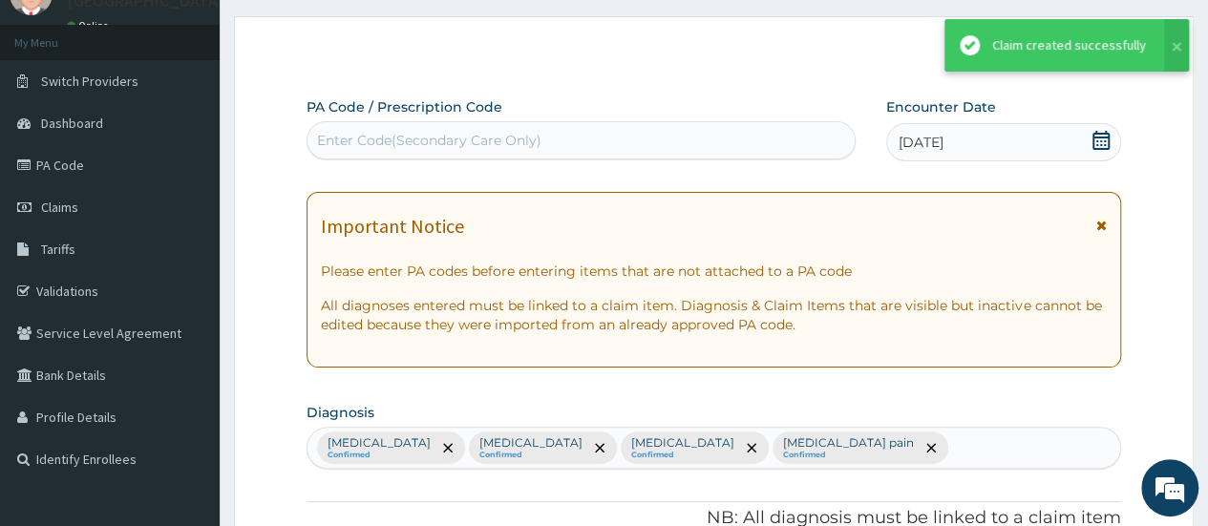
scroll to position [1375, 0]
